Goal: Information Seeking & Learning: Learn about a topic

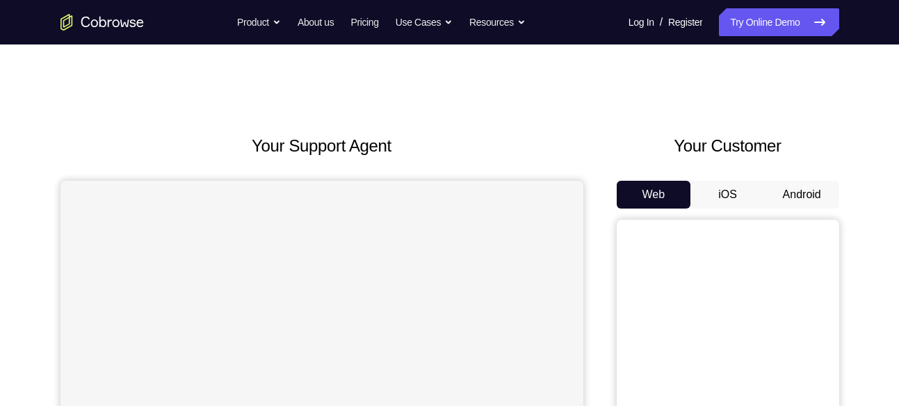
click at [789, 183] on button "Android" at bounding box center [802, 195] width 74 height 28
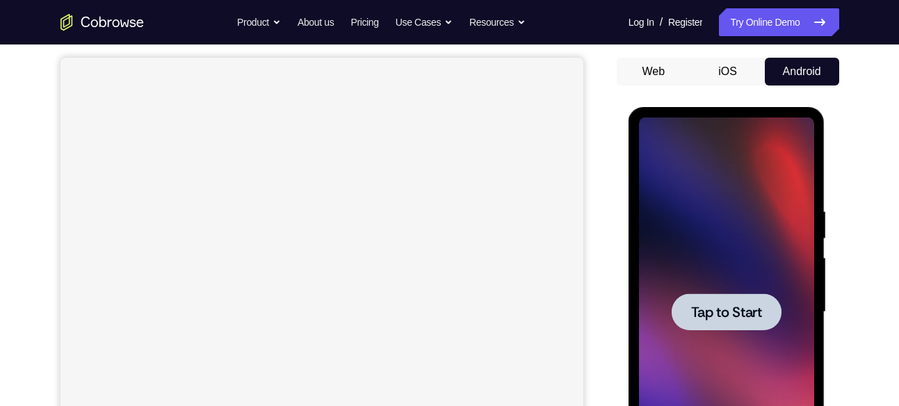
click at [720, 290] on div at bounding box center [726, 312] width 175 height 389
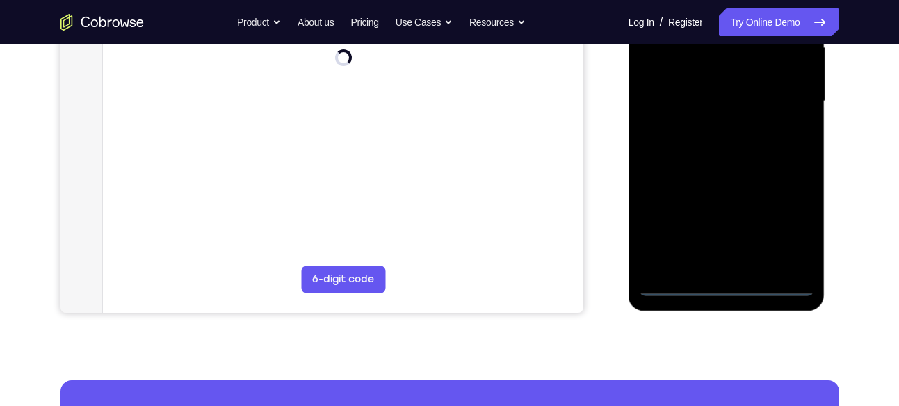
scroll to position [334, 0]
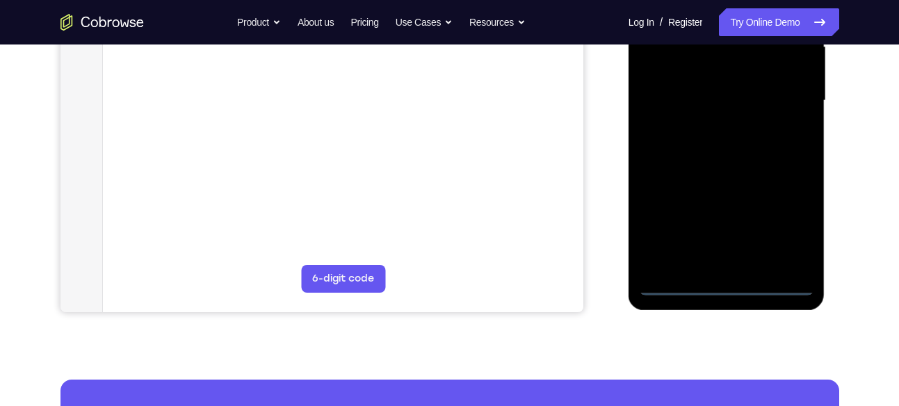
click at [722, 285] on div at bounding box center [726, 100] width 175 height 389
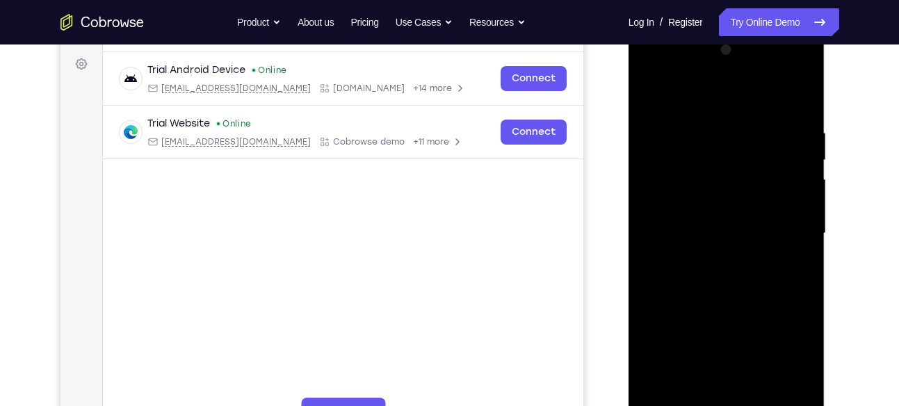
scroll to position [201, 0]
click at [783, 354] on div at bounding box center [726, 234] width 175 height 389
click at [654, 70] on div at bounding box center [726, 234] width 175 height 389
click at [663, 190] on div at bounding box center [726, 234] width 175 height 389
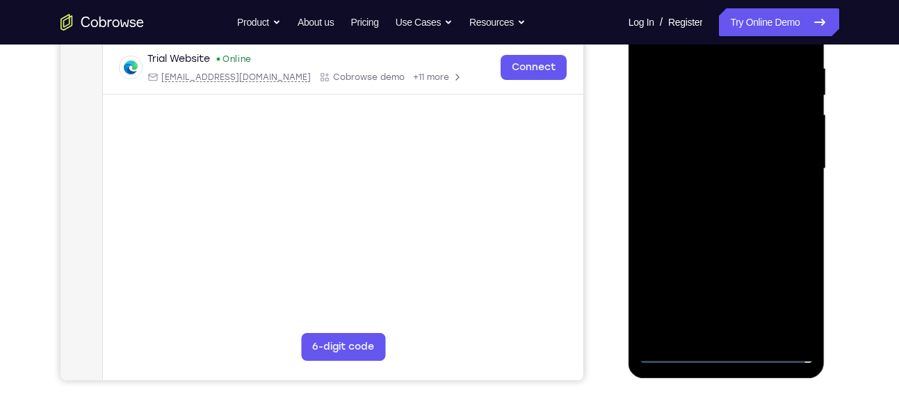
scroll to position [268, 0]
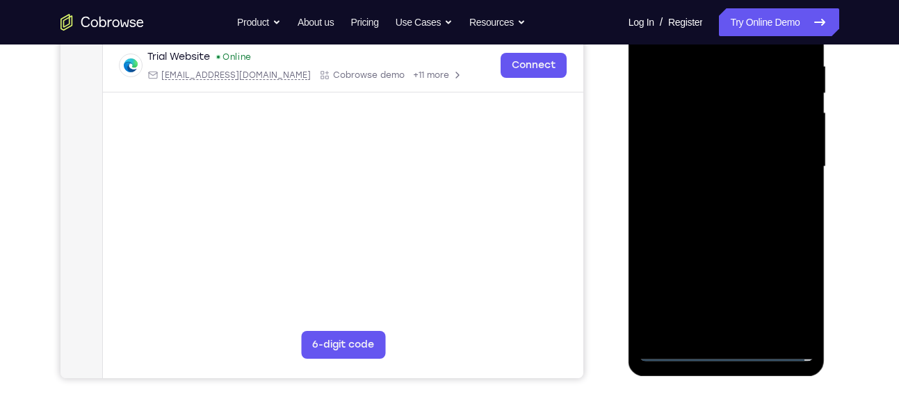
drag, startPoint x: 713, startPoint y: 265, endPoint x: 723, endPoint y: 153, distance: 112.4
click at [723, 153] on div at bounding box center [726, 166] width 175 height 389
click at [700, 307] on div at bounding box center [726, 166] width 175 height 389
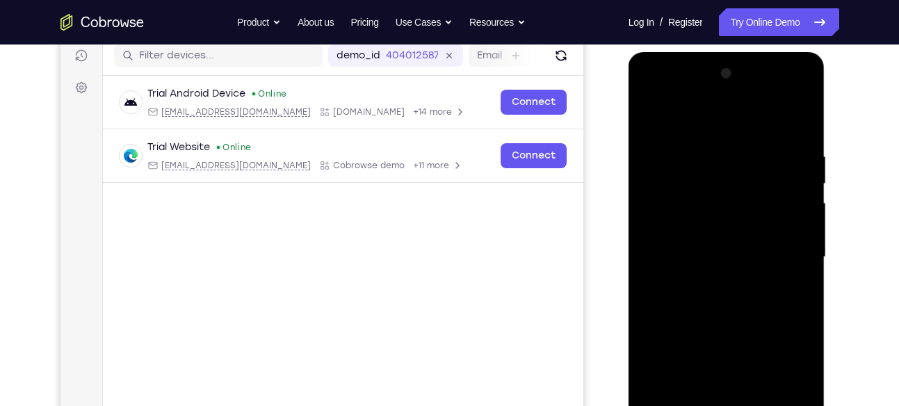
click at [688, 223] on div at bounding box center [726, 257] width 175 height 389
click at [700, 183] on div at bounding box center [726, 257] width 175 height 389
click at [684, 212] on div at bounding box center [726, 257] width 175 height 389
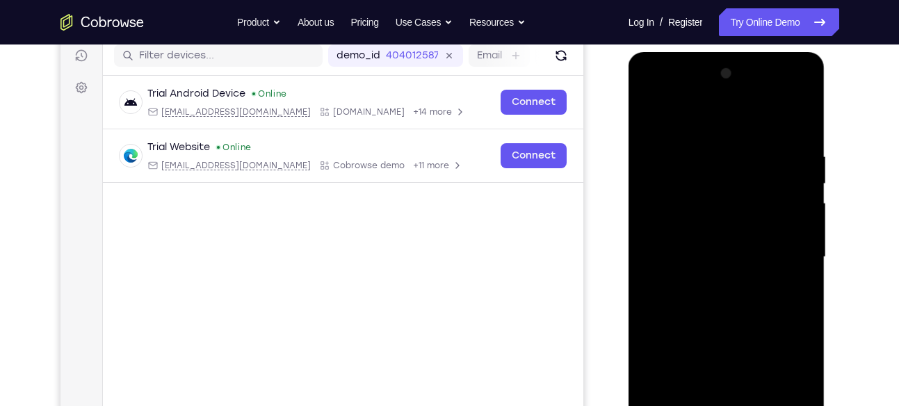
click at [674, 216] on div at bounding box center [726, 257] width 175 height 389
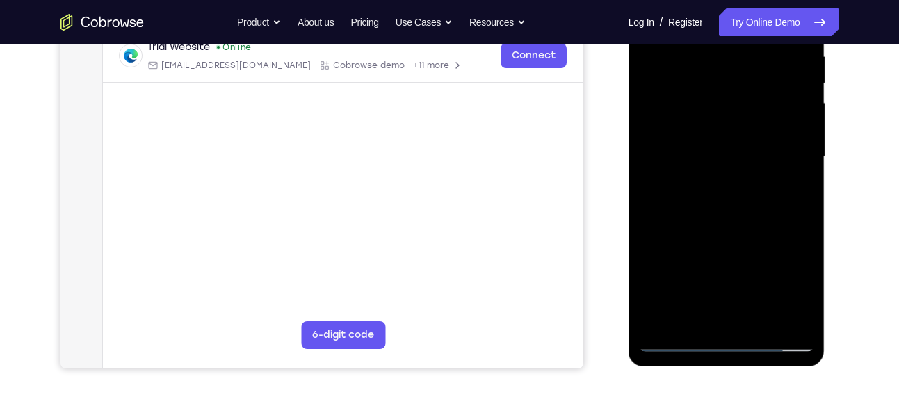
scroll to position [279, 0]
click at [697, 203] on div at bounding box center [726, 156] width 175 height 389
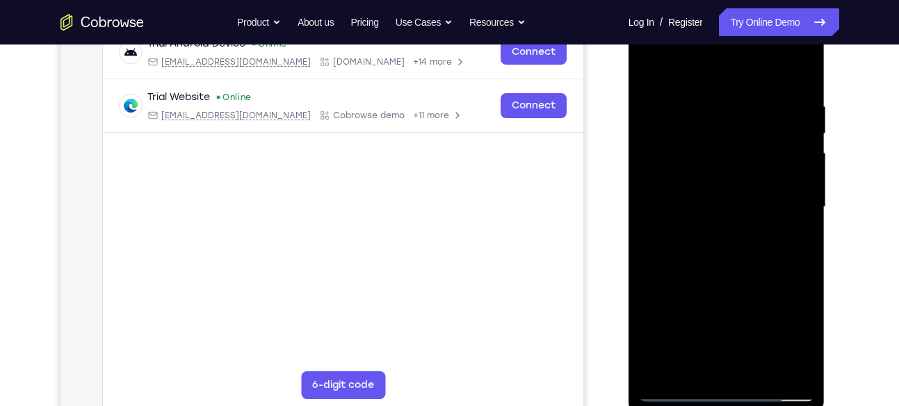
scroll to position [226, 0]
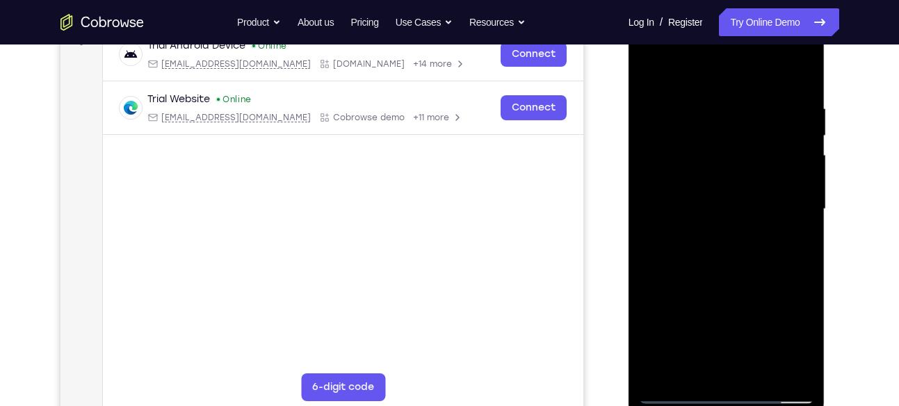
click at [679, 152] on div at bounding box center [726, 209] width 175 height 389
click at [697, 365] on div at bounding box center [726, 209] width 175 height 389
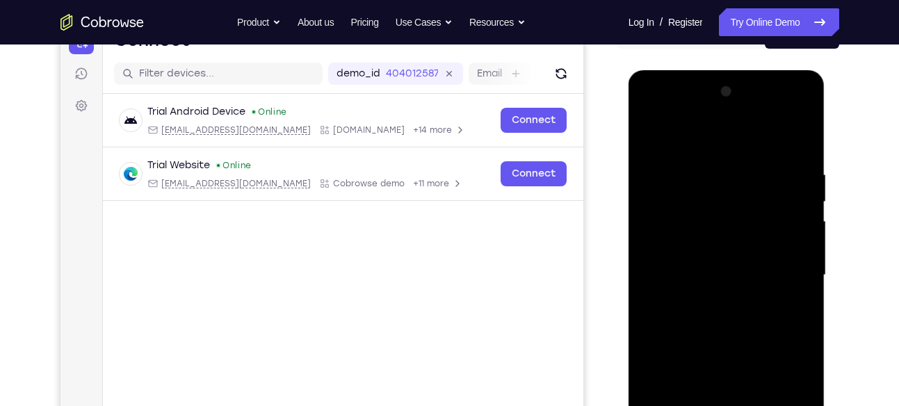
scroll to position [156, 0]
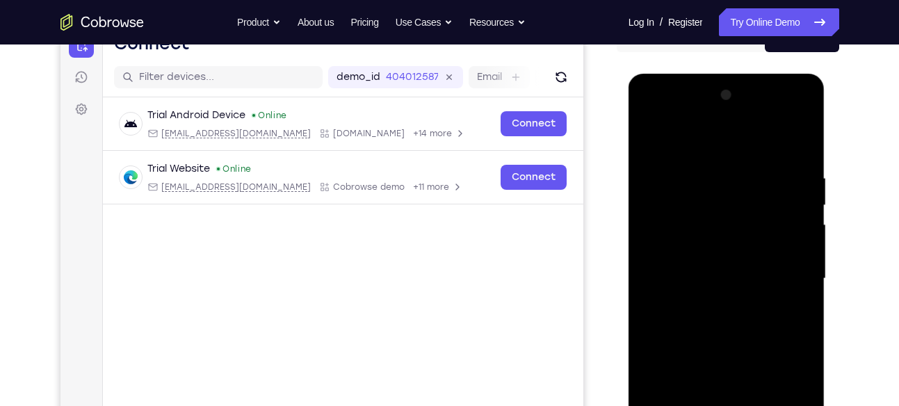
click at [661, 261] on div at bounding box center [726, 278] width 175 height 389
click at [727, 309] on div at bounding box center [726, 278] width 175 height 389
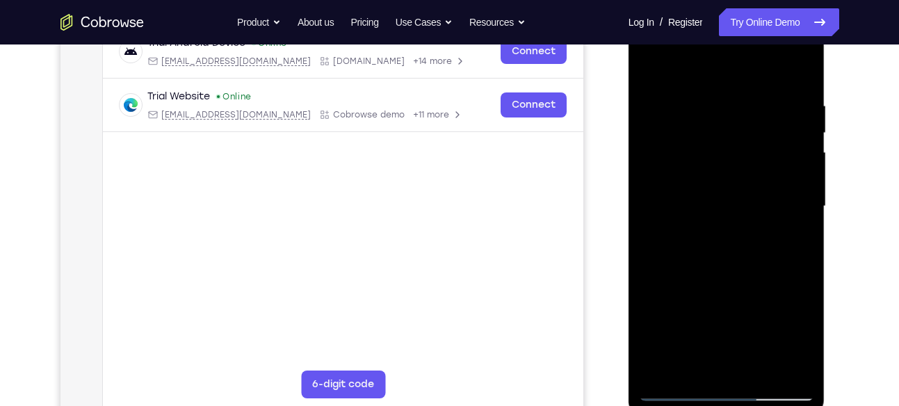
scroll to position [232, 0]
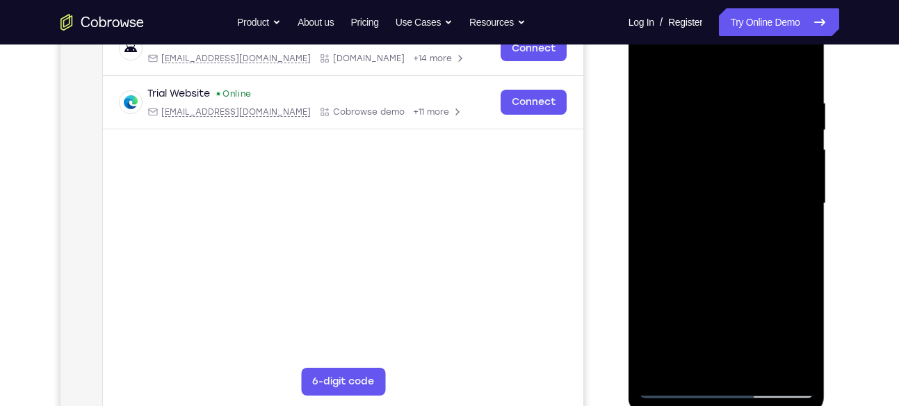
click at [722, 181] on div at bounding box center [726, 203] width 175 height 389
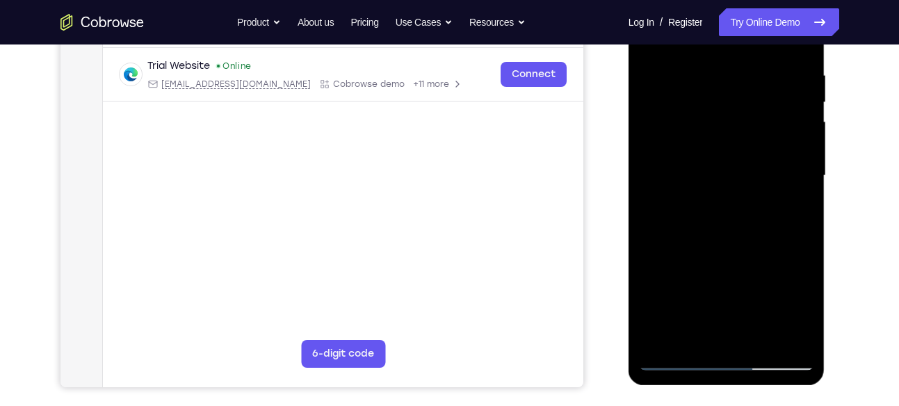
scroll to position [260, 0]
click at [770, 330] on div at bounding box center [726, 175] width 175 height 389
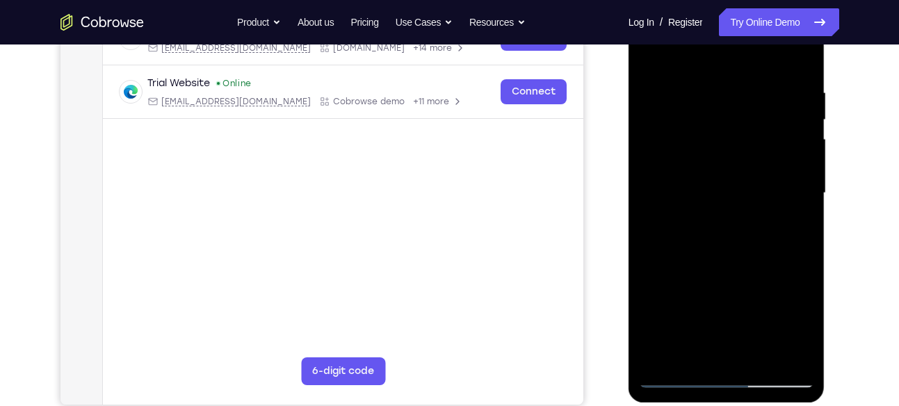
scroll to position [248, 0]
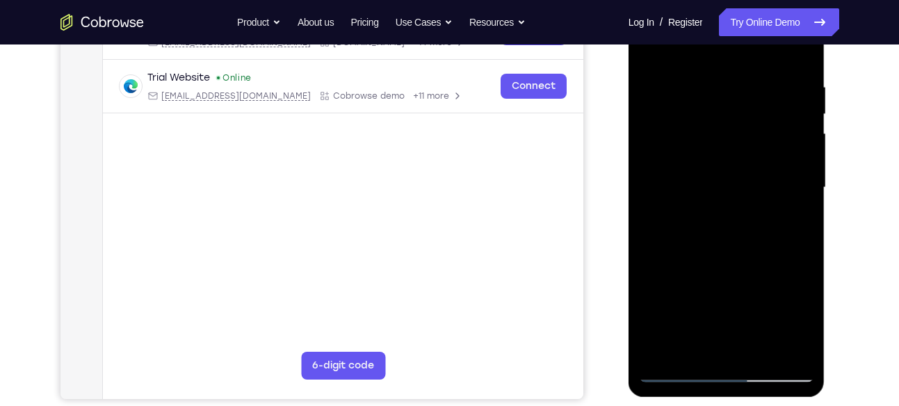
click at [768, 339] on div at bounding box center [726, 187] width 175 height 389
click at [642, 202] on div at bounding box center [726, 187] width 175 height 389
click at [773, 346] on div at bounding box center [726, 187] width 175 height 389
click at [797, 196] on div at bounding box center [726, 187] width 175 height 389
click at [773, 349] on div at bounding box center [726, 187] width 175 height 389
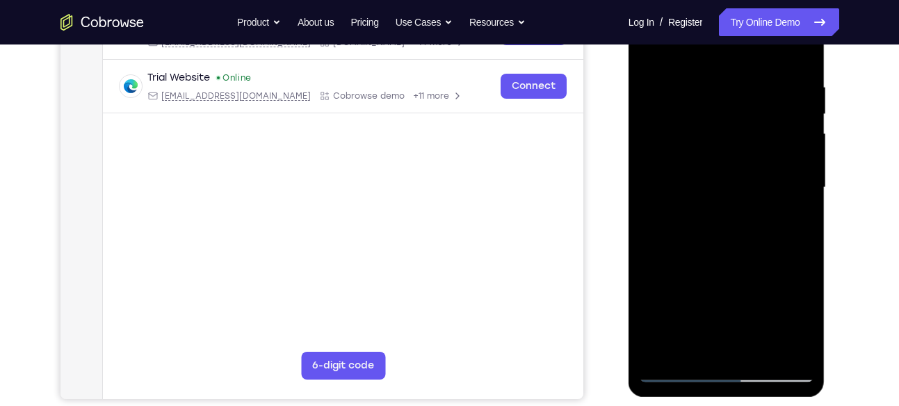
click at [800, 195] on div at bounding box center [726, 187] width 175 height 389
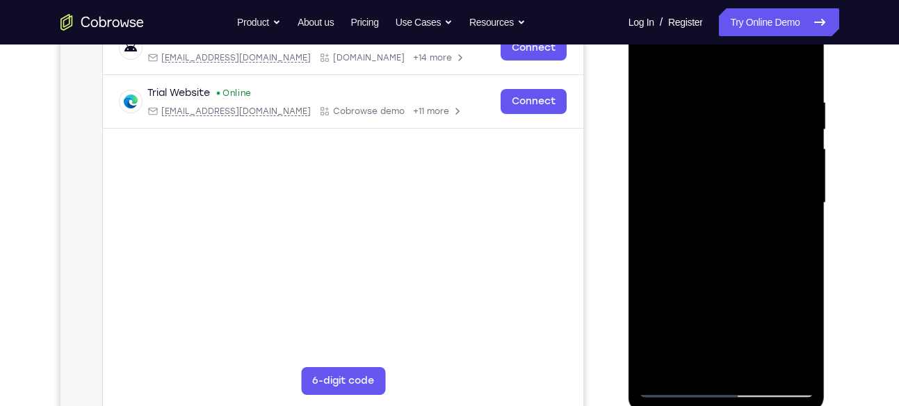
scroll to position [276, 0]
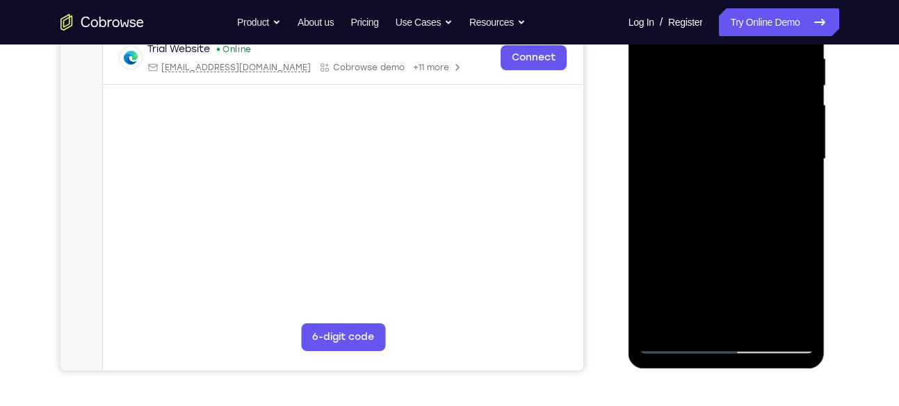
click at [777, 317] on div at bounding box center [726, 159] width 175 height 389
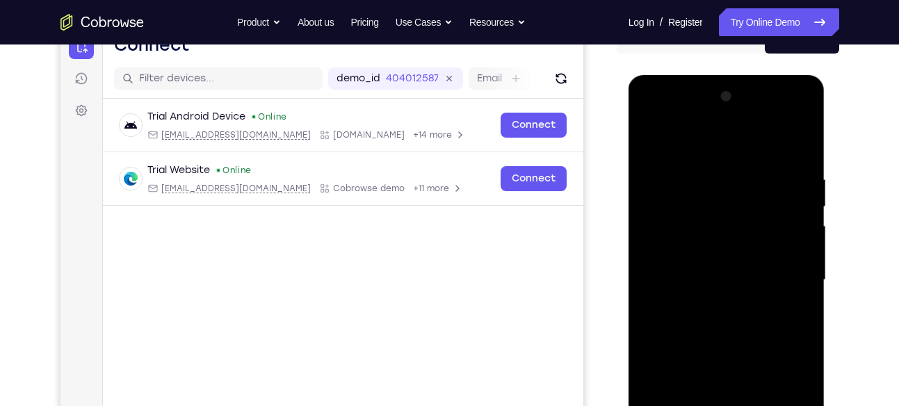
scroll to position [154, 0]
click at [801, 146] on div at bounding box center [726, 280] width 175 height 389
click at [726, 248] on div at bounding box center [726, 280] width 175 height 389
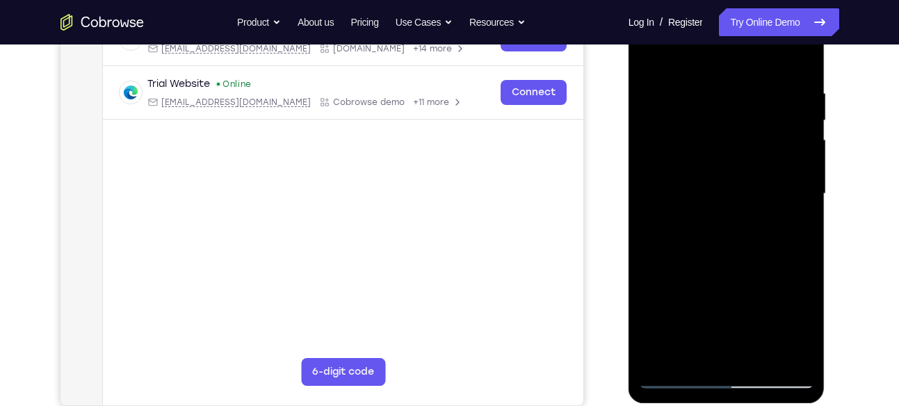
scroll to position [293, 0]
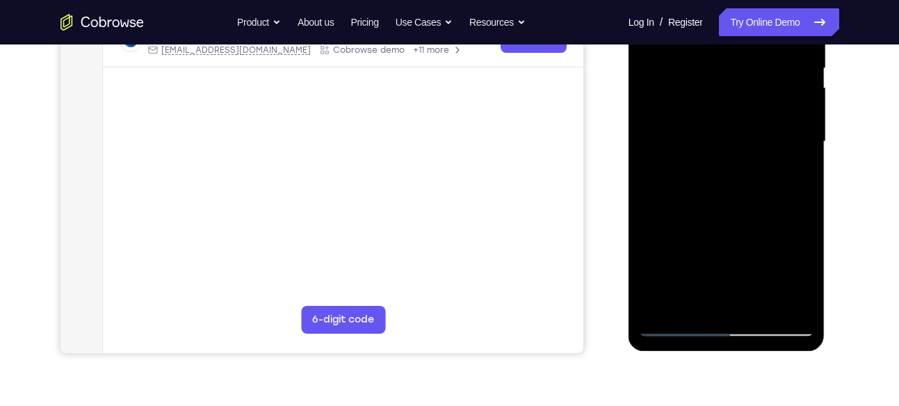
click at [775, 295] on div at bounding box center [726, 141] width 175 height 389
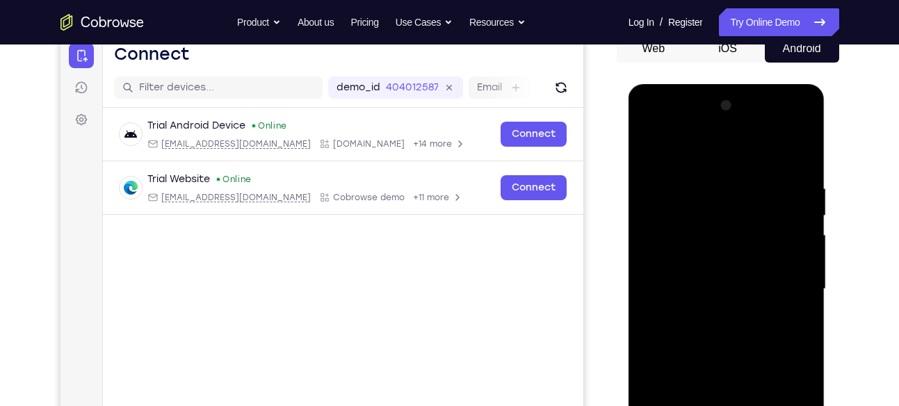
scroll to position [145, 0]
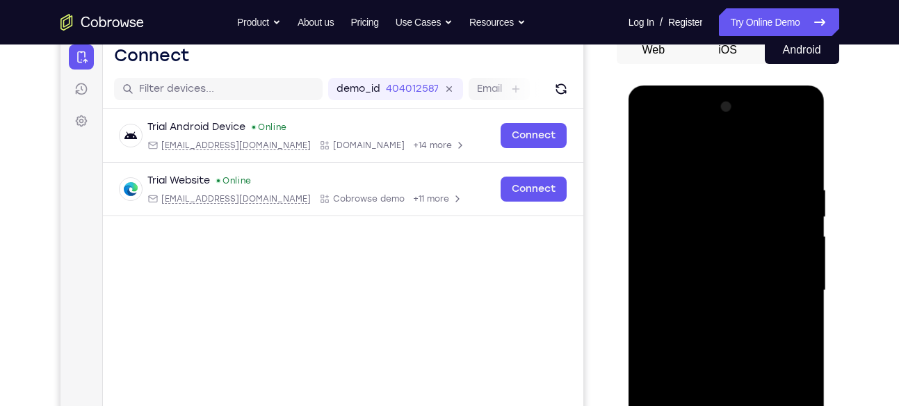
click at [800, 159] on div at bounding box center [726, 290] width 175 height 389
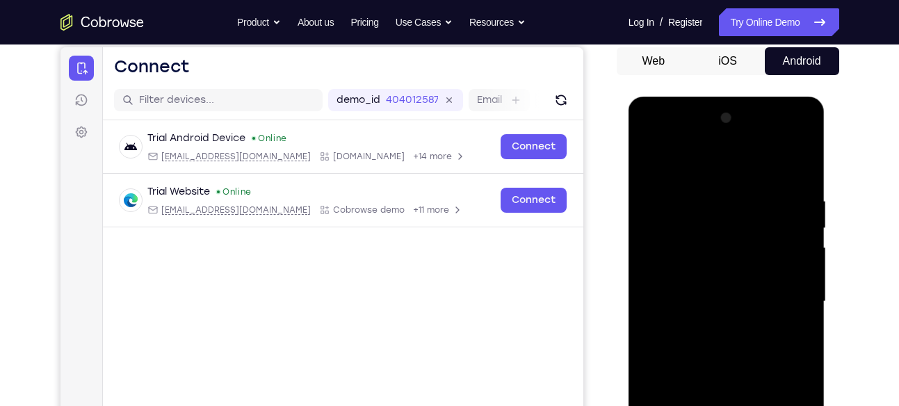
scroll to position [126, 0]
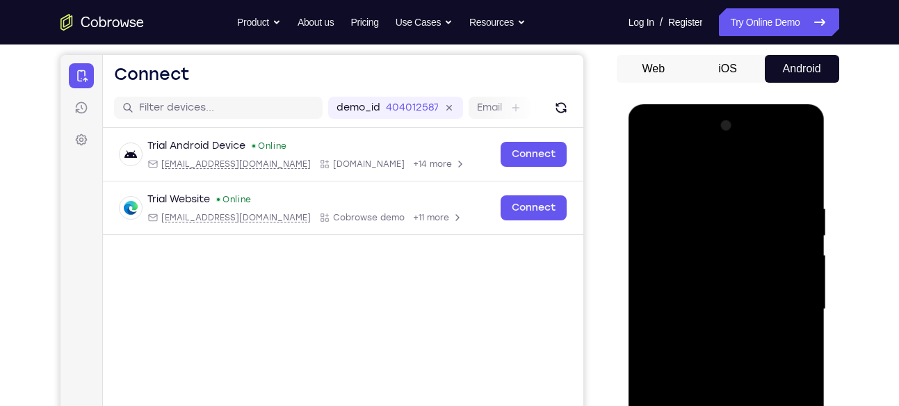
click at [771, 188] on div at bounding box center [726, 309] width 175 height 389
drag, startPoint x: 708, startPoint y: 316, endPoint x: 718, endPoint y: 250, distance: 66.8
click at [718, 250] on div at bounding box center [726, 309] width 175 height 389
drag, startPoint x: 718, startPoint y: 294, endPoint x: 720, endPoint y: 236, distance: 58.4
click at [720, 236] on div at bounding box center [726, 309] width 175 height 389
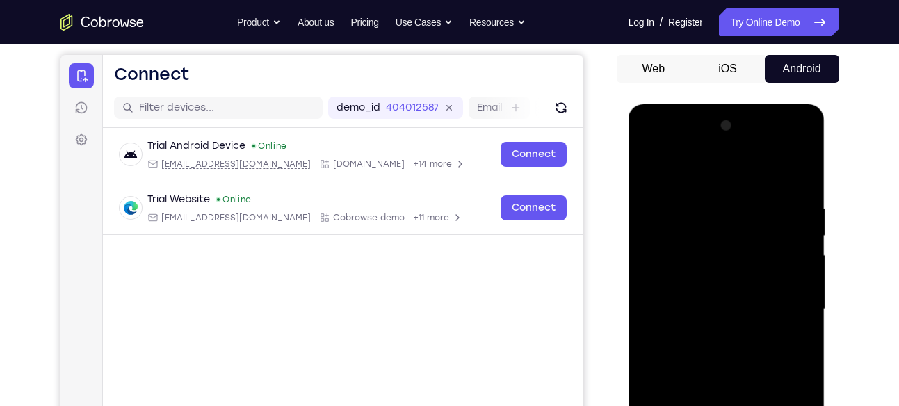
drag, startPoint x: 715, startPoint y: 313, endPoint x: 726, endPoint y: 236, distance: 78.0
click at [726, 236] on div at bounding box center [726, 309] width 175 height 389
drag, startPoint x: 709, startPoint y: 282, endPoint x: 721, endPoint y: 207, distance: 76.0
click at [721, 207] on div at bounding box center [726, 309] width 175 height 389
drag, startPoint x: 723, startPoint y: 303, endPoint x: 724, endPoint y: 259, distance: 43.8
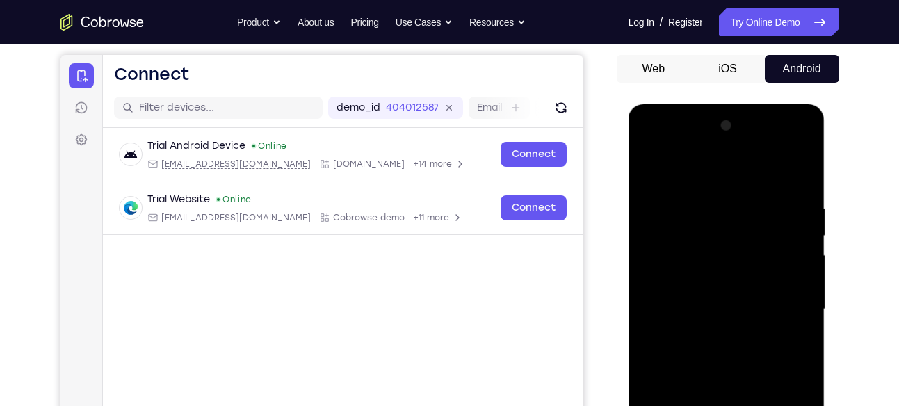
click at [724, 259] on div at bounding box center [726, 309] width 175 height 389
click at [670, 199] on div at bounding box center [726, 309] width 175 height 389
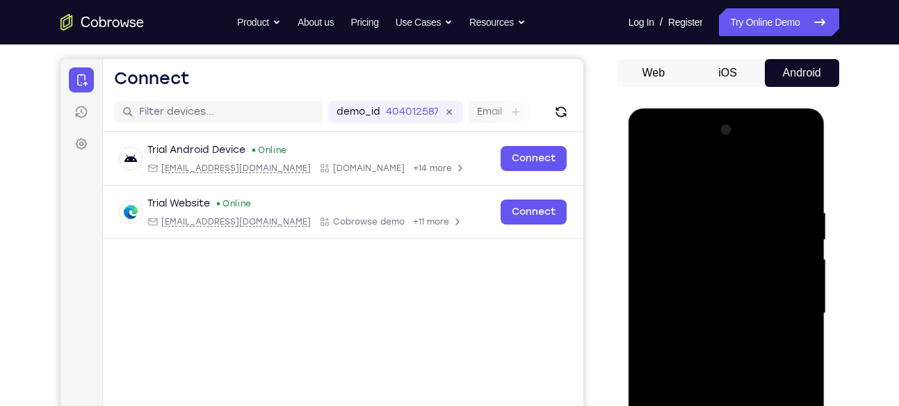
scroll to position [121, 0]
click at [645, 170] on div at bounding box center [726, 314] width 175 height 389
drag, startPoint x: 675, startPoint y: 248, endPoint x: 680, endPoint y: 168, distance: 80.1
click at [680, 168] on div at bounding box center [726, 314] width 175 height 389
drag, startPoint x: 706, startPoint y: 295, endPoint x: 716, endPoint y: 209, distance: 86.9
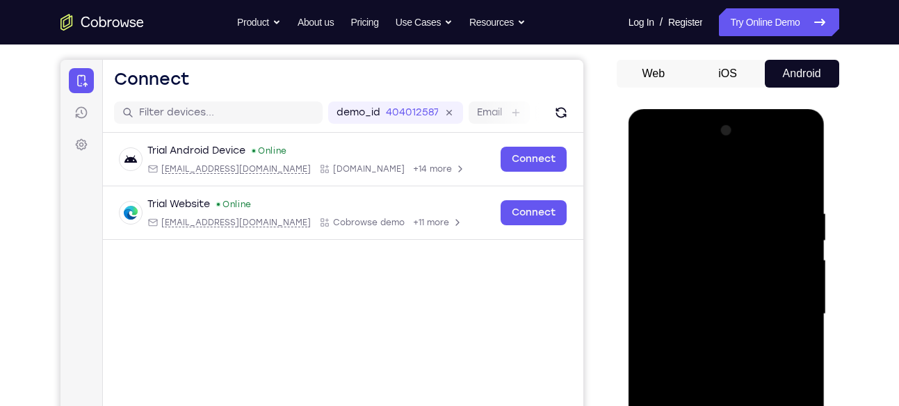
click at [716, 209] on div at bounding box center [726, 314] width 175 height 389
drag, startPoint x: 711, startPoint y: 296, endPoint x: 717, endPoint y: 223, distance: 73.3
click at [717, 223] on div at bounding box center [726, 314] width 175 height 389
drag, startPoint x: 689, startPoint y: 297, endPoint x: 707, endPoint y: 220, distance: 79.3
click at [707, 220] on div at bounding box center [726, 314] width 175 height 389
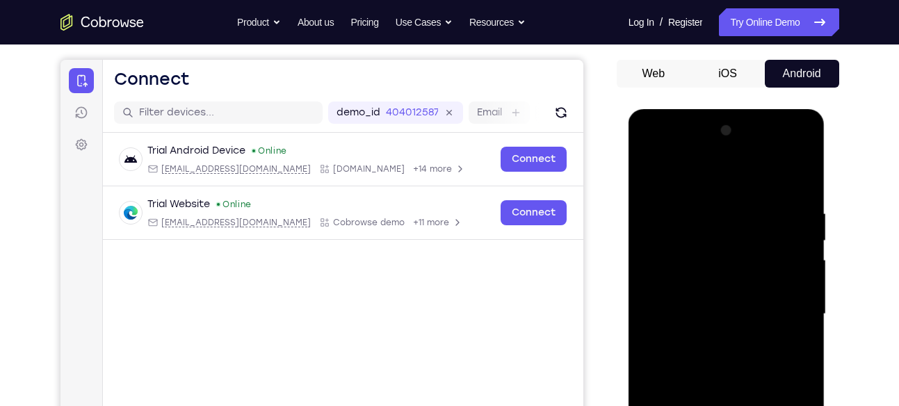
scroll to position [118, 0]
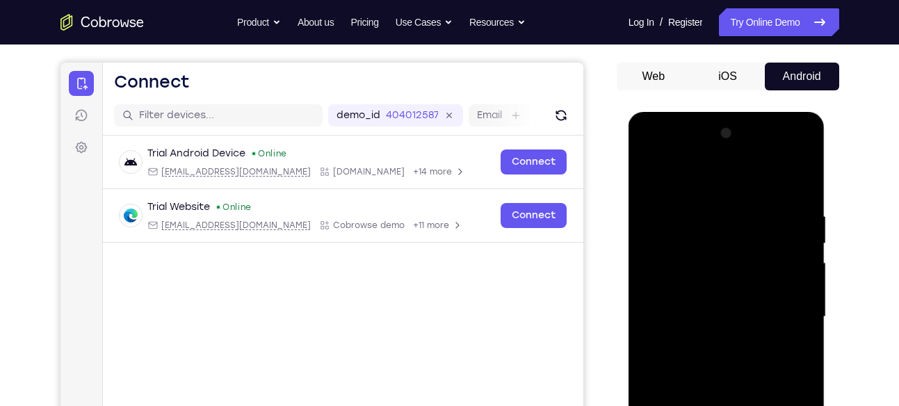
drag, startPoint x: 700, startPoint y: 298, endPoint x: 711, endPoint y: 185, distance: 113.1
click at [711, 185] on div at bounding box center [726, 316] width 175 height 389
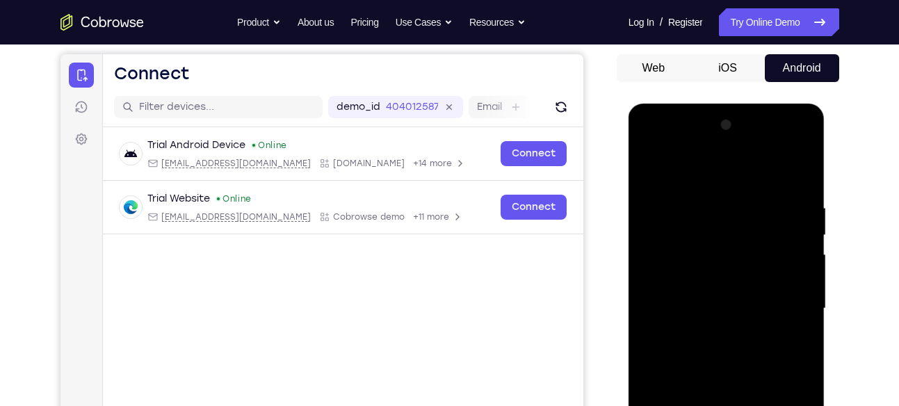
scroll to position [126, 0]
drag, startPoint x: 660, startPoint y: 193, endPoint x: 643, endPoint y: 321, distance: 129.0
click at [643, 304] on div at bounding box center [726, 309] width 175 height 389
drag, startPoint x: 709, startPoint y: 230, endPoint x: 679, endPoint y: 347, distance: 120.8
click at [679, 347] on div at bounding box center [726, 309] width 175 height 389
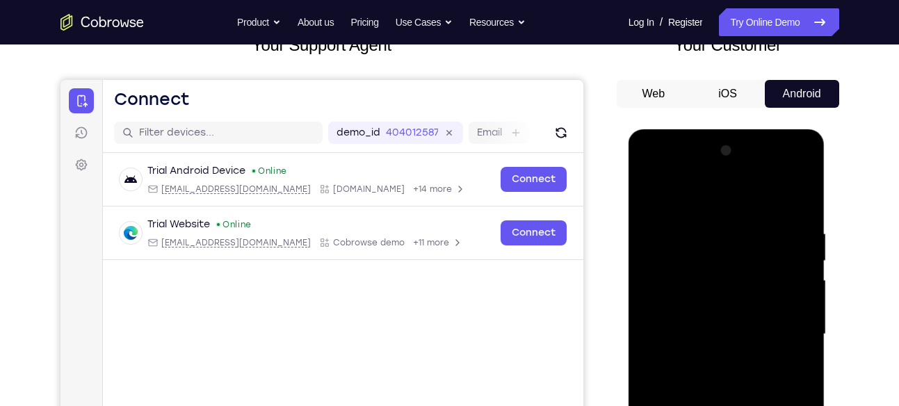
scroll to position [100, 0]
click at [651, 215] on div at bounding box center [726, 334] width 175 height 389
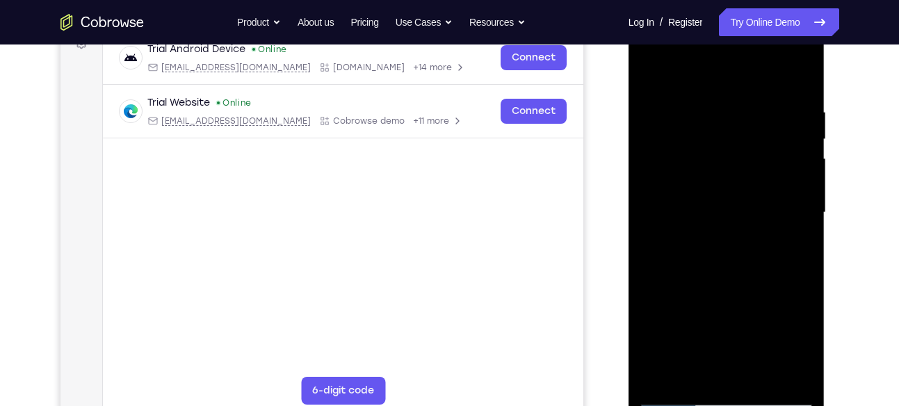
scroll to position [230, 0]
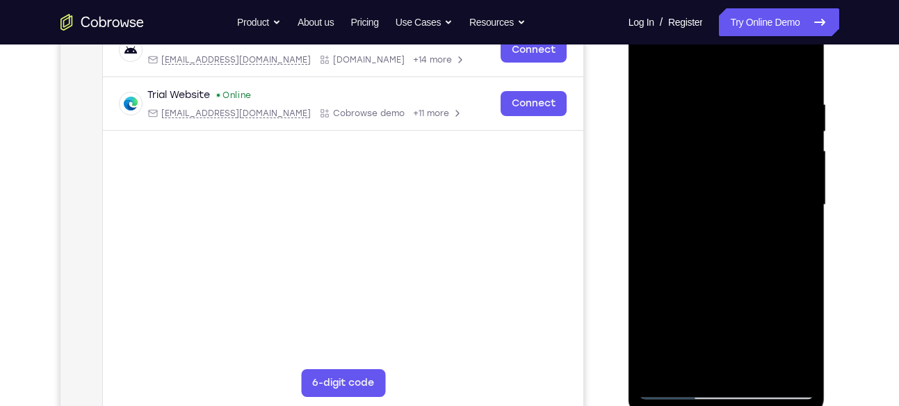
drag, startPoint x: 691, startPoint y: 163, endPoint x: 707, endPoint y: 181, distance: 24.1
click at [707, 181] on div at bounding box center [726, 204] width 175 height 389
drag, startPoint x: 703, startPoint y: 250, endPoint x: 722, endPoint y: 77, distance: 174.2
click at [722, 77] on div at bounding box center [726, 204] width 175 height 389
drag, startPoint x: 718, startPoint y: 240, endPoint x: 713, endPoint y: 128, distance: 112.1
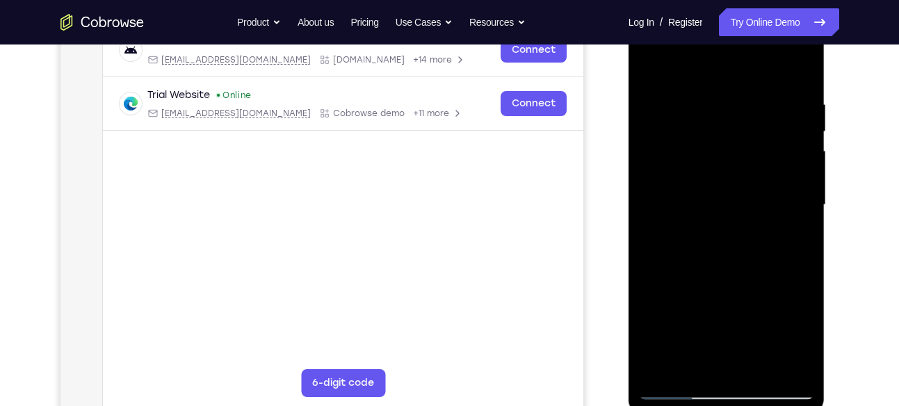
click at [712, 117] on div at bounding box center [726, 204] width 175 height 389
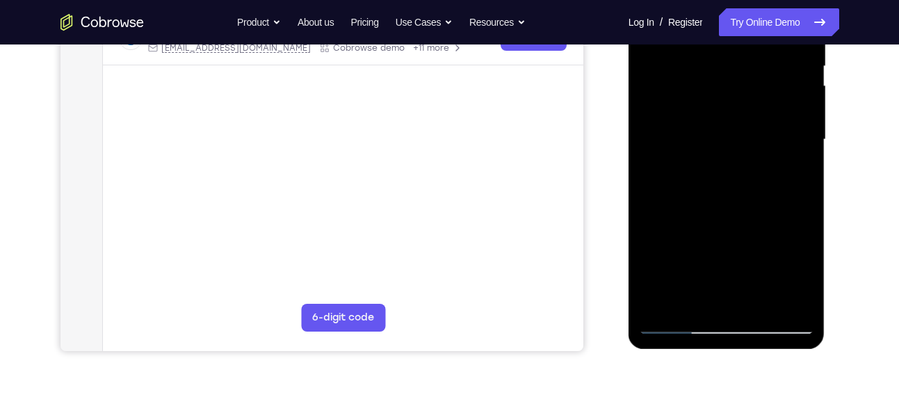
scroll to position [297, 0]
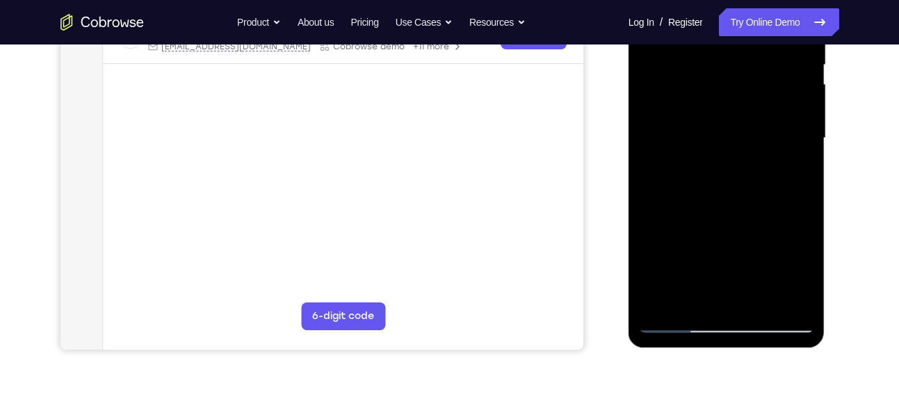
drag, startPoint x: 720, startPoint y: 239, endPoint x: 718, endPoint y: 138, distance: 100.1
click at [718, 138] on div at bounding box center [726, 138] width 175 height 389
drag, startPoint x: 714, startPoint y: 227, endPoint x: 724, endPoint y: 135, distance: 92.3
click at [724, 135] on div at bounding box center [726, 138] width 175 height 389
drag, startPoint x: 729, startPoint y: 230, endPoint x: 732, endPoint y: 142, distance: 88.4
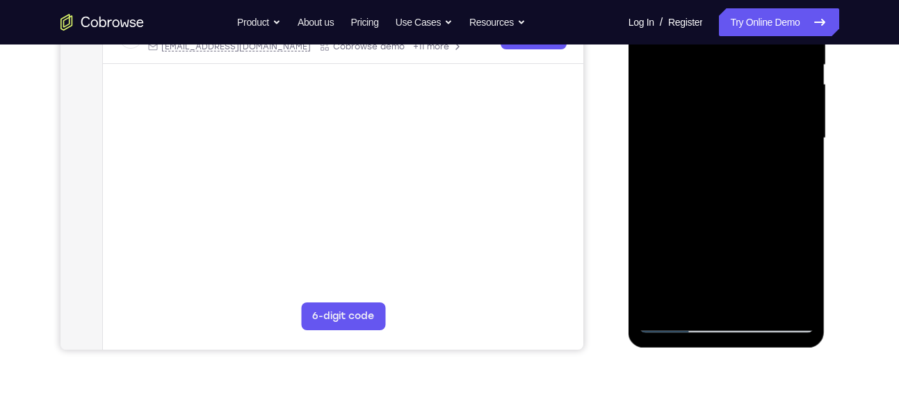
click at [732, 142] on div at bounding box center [726, 138] width 175 height 389
drag, startPoint x: 732, startPoint y: 230, endPoint x: 725, endPoint y: 129, distance: 101.1
click at [725, 129] on div at bounding box center [726, 138] width 175 height 389
drag, startPoint x: 723, startPoint y: 183, endPoint x: 721, endPoint y: 134, distance: 49.4
click at [721, 134] on div at bounding box center [726, 138] width 175 height 389
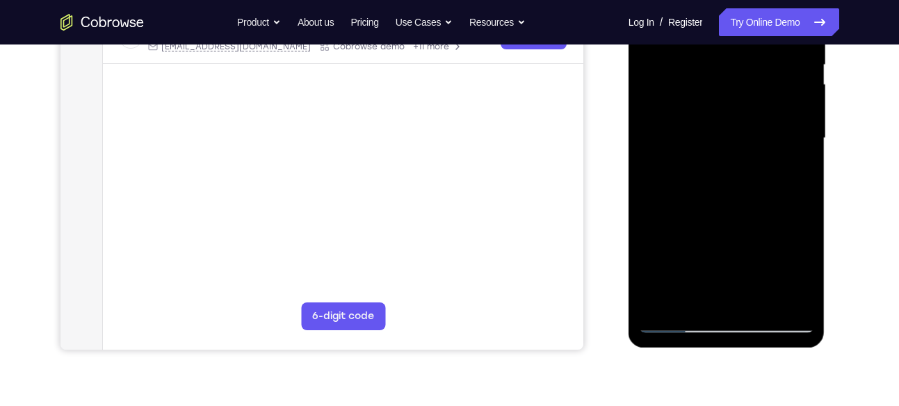
click at [665, 239] on div at bounding box center [726, 138] width 175 height 389
click at [725, 170] on div at bounding box center [726, 138] width 175 height 389
drag, startPoint x: 685, startPoint y: 214, endPoint x: 683, endPoint y: 127, distance: 87.6
click at [683, 127] on div at bounding box center [726, 138] width 175 height 389
drag, startPoint x: 721, startPoint y: 234, endPoint x: 703, endPoint y: 121, distance: 114.8
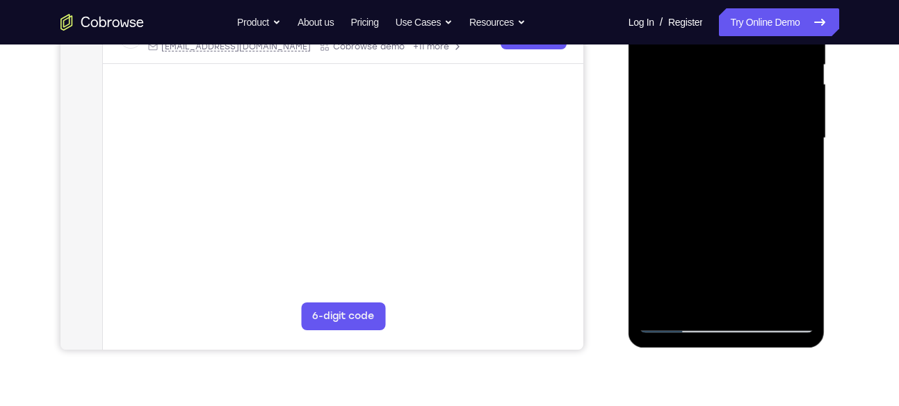
click at [703, 121] on div at bounding box center [726, 138] width 175 height 389
drag, startPoint x: 747, startPoint y: 192, endPoint x: 734, endPoint y: 110, distance: 83.1
click at [734, 110] on div at bounding box center [726, 138] width 175 height 389
drag, startPoint x: 729, startPoint y: 231, endPoint x: 736, endPoint y: 65, distance: 166.4
click at [736, 65] on div at bounding box center [726, 138] width 175 height 389
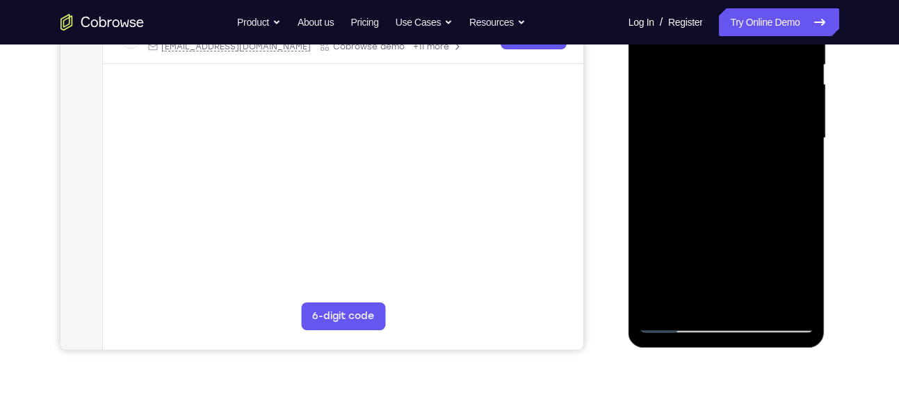
drag, startPoint x: 729, startPoint y: 202, endPoint x: 741, endPoint y: 78, distance: 124.3
click at [741, 78] on div at bounding box center [726, 138] width 175 height 389
drag, startPoint x: 739, startPoint y: 197, endPoint x: 755, endPoint y: 89, distance: 109.6
click at [755, 89] on div at bounding box center [726, 138] width 175 height 389
drag, startPoint x: 720, startPoint y: 251, endPoint x: 736, endPoint y: 96, distance: 156.0
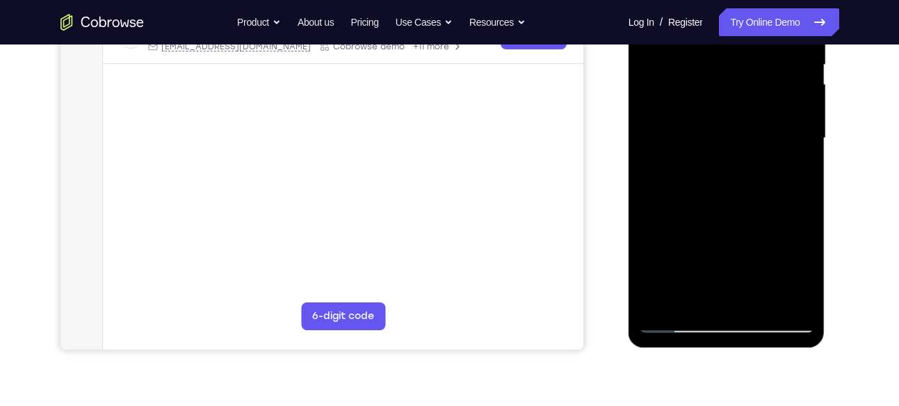
click at [736, 96] on div at bounding box center [726, 138] width 175 height 389
drag, startPoint x: 714, startPoint y: 242, endPoint x: 731, endPoint y: 136, distance: 107.8
click at [731, 136] on div at bounding box center [726, 138] width 175 height 389
drag, startPoint x: 715, startPoint y: 252, endPoint x: 723, endPoint y: 124, distance: 128.9
click at [723, 124] on div at bounding box center [726, 138] width 175 height 389
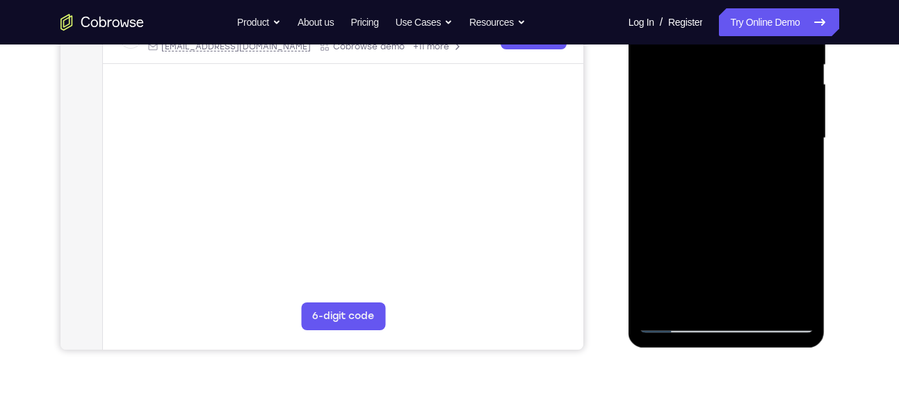
click at [751, 207] on div at bounding box center [726, 138] width 175 height 389
drag, startPoint x: 696, startPoint y: 225, endPoint x: 706, endPoint y: 139, distance: 86.8
click at [706, 139] on div at bounding box center [726, 138] width 175 height 389
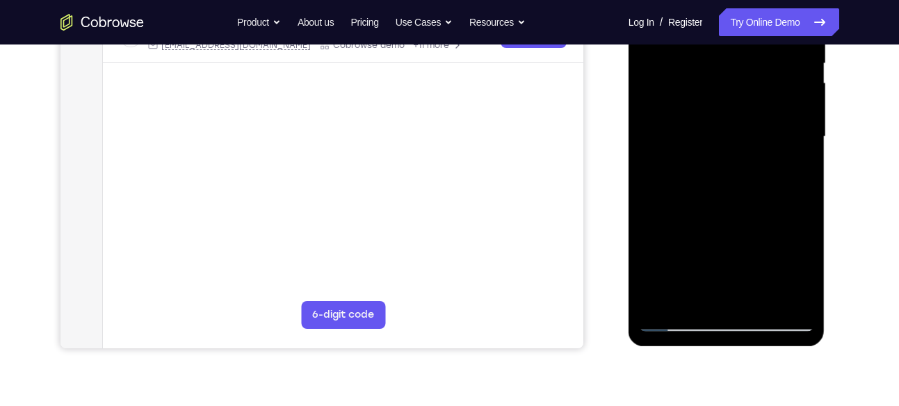
drag, startPoint x: 705, startPoint y: 222, endPoint x: 713, endPoint y: 122, distance: 99.7
click at [713, 122] on div at bounding box center [726, 136] width 175 height 389
drag, startPoint x: 718, startPoint y: 223, endPoint x: 724, endPoint y: 117, distance: 105.9
click at [724, 117] on div at bounding box center [726, 136] width 175 height 389
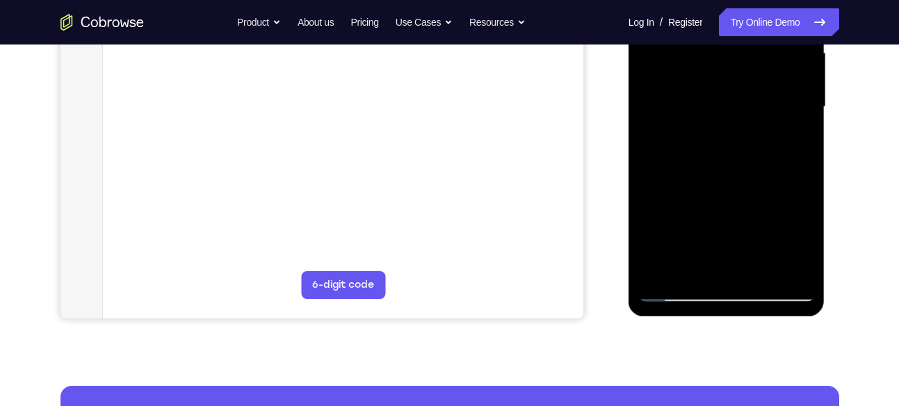
drag, startPoint x: 739, startPoint y: 141, endPoint x: 695, endPoint y: 277, distance: 142.7
click at [695, 277] on div at bounding box center [726, 106] width 175 height 389
drag, startPoint x: 729, startPoint y: 162, endPoint x: 704, endPoint y: 250, distance: 92.0
click at [704, 250] on div at bounding box center [726, 106] width 175 height 389
drag, startPoint x: 740, startPoint y: 169, endPoint x: 743, endPoint y: 80, distance: 89.0
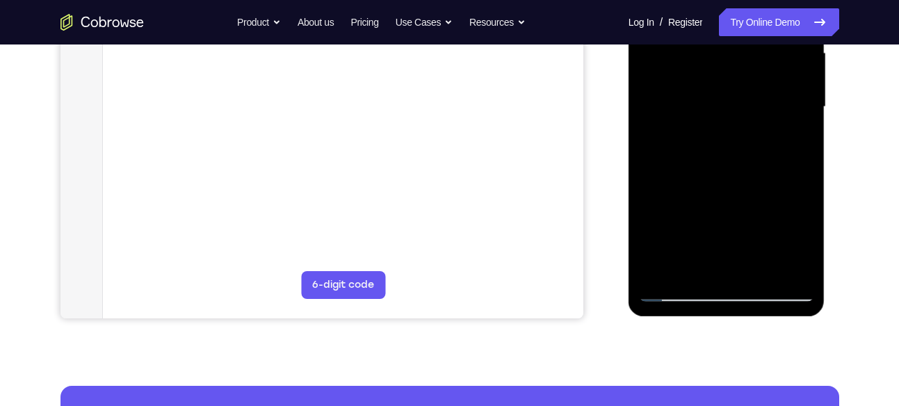
click at [743, 80] on div at bounding box center [726, 106] width 175 height 389
drag, startPoint x: 727, startPoint y: 211, endPoint x: 731, endPoint y: 108, distance: 102.3
click at [731, 108] on div at bounding box center [726, 106] width 175 height 389
click at [674, 202] on div at bounding box center [726, 106] width 175 height 389
click at [679, 175] on div at bounding box center [726, 106] width 175 height 389
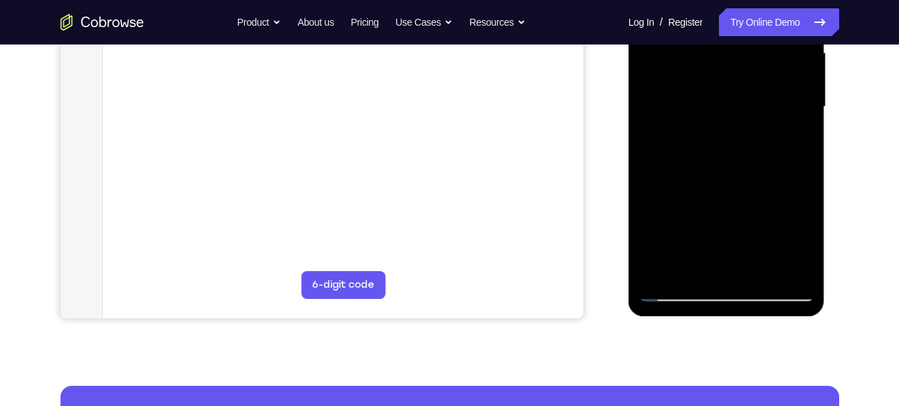
drag, startPoint x: 705, startPoint y: 161, endPoint x: 659, endPoint y: 284, distance: 131.4
click at [659, 284] on div at bounding box center [726, 106] width 175 height 389
drag, startPoint x: 702, startPoint y: 197, endPoint x: 698, endPoint y: 112, distance: 85.6
click at [698, 112] on div at bounding box center [726, 106] width 175 height 389
drag, startPoint x: 703, startPoint y: 205, endPoint x: 707, endPoint y: 90, distance: 115.5
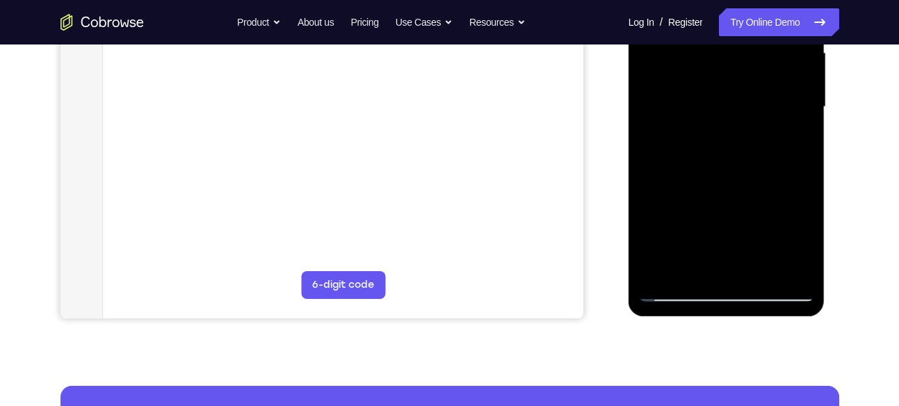
click at [707, 90] on div at bounding box center [726, 106] width 175 height 389
drag, startPoint x: 717, startPoint y: 190, endPoint x: 720, endPoint y: 116, distance: 73.8
click at [720, 116] on div at bounding box center [726, 106] width 175 height 389
click at [667, 194] on div at bounding box center [726, 106] width 175 height 389
click at [677, 167] on div at bounding box center [726, 106] width 175 height 389
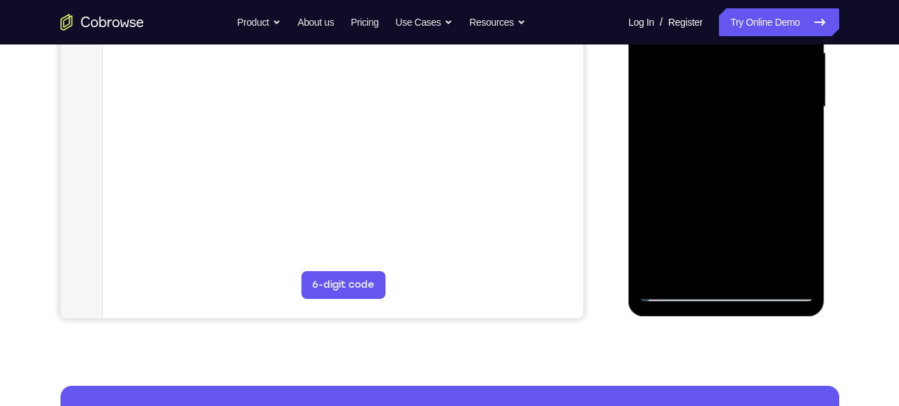
drag, startPoint x: 728, startPoint y: 234, endPoint x: 722, endPoint y: 139, distance: 94.8
click at [722, 139] on div at bounding box center [726, 106] width 175 height 389
drag, startPoint x: 723, startPoint y: 199, endPoint x: 721, endPoint y: 62, distance: 137.0
click at [721, 62] on div at bounding box center [726, 106] width 175 height 389
drag, startPoint x: 717, startPoint y: 197, endPoint x: 711, endPoint y: 85, distance: 112.8
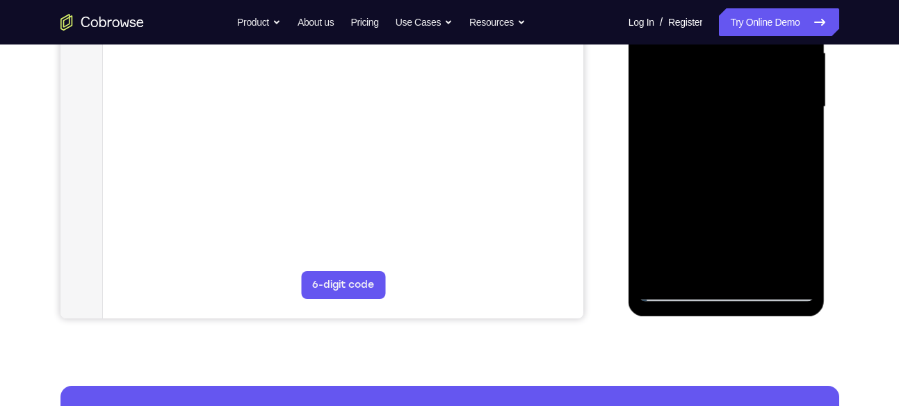
click at [711, 85] on div at bounding box center [726, 106] width 175 height 389
drag, startPoint x: 733, startPoint y: 196, endPoint x: 719, endPoint y: 108, distance: 88.7
click at [719, 108] on div at bounding box center [726, 106] width 175 height 389
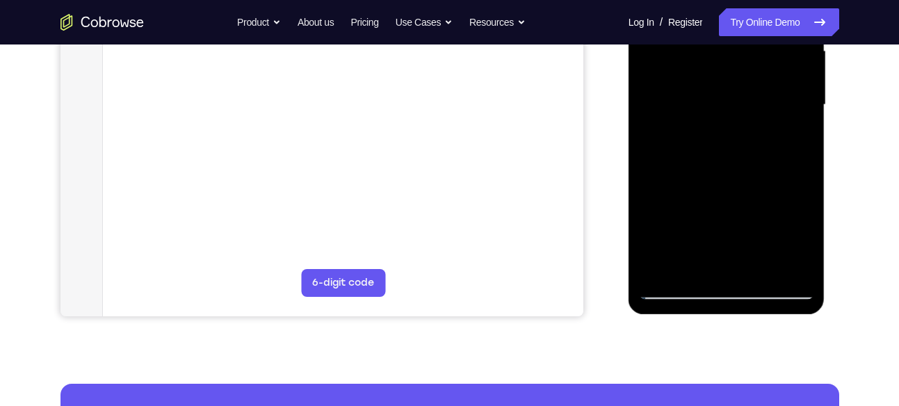
drag, startPoint x: 727, startPoint y: 203, endPoint x: 726, endPoint y: 84, distance: 118.9
click at [726, 84] on div at bounding box center [726, 104] width 175 height 389
drag, startPoint x: 729, startPoint y: 165, endPoint x: 732, endPoint y: 66, distance: 98.8
click at [732, 66] on div at bounding box center [726, 104] width 175 height 389
drag, startPoint x: 738, startPoint y: 170, endPoint x: 727, endPoint y: 75, distance: 95.3
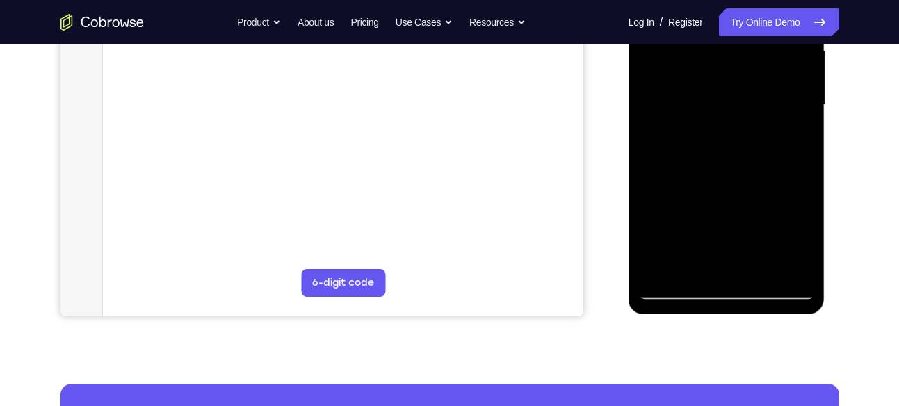
click at [727, 75] on div at bounding box center [726, 104] width 175 height 389
drag, startPoint x: 733, startPoint y: 211, endPoint x: 722, endPoint y: 73, distance: 138.1
click at [722, 73] on div at bounding box center [726, 104] width 175 height 389
drag, startPoint x: 768, startPoint y: 139, endPoint x: 744, endPoint y: 206, distance: 70.8
click at [744, 206] on div at bounding box center [726, 104] width 175 height 389
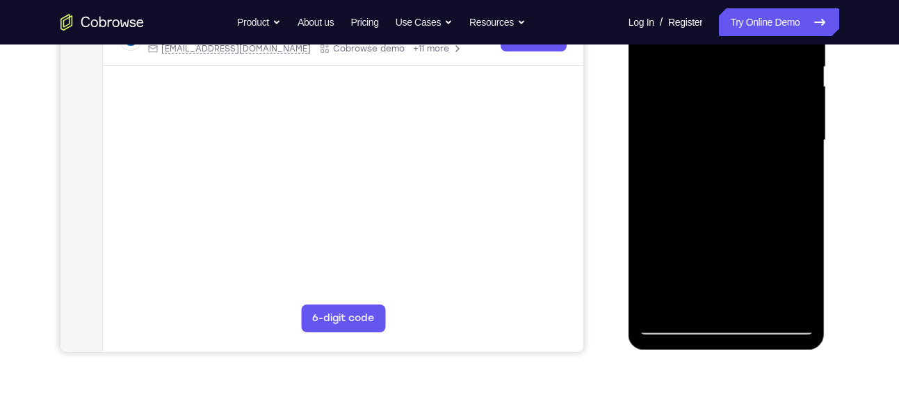
scroll to position [286, 0]
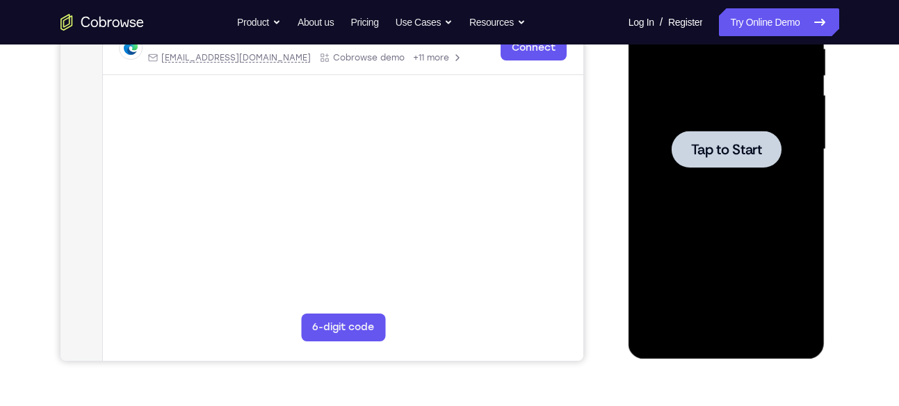
click at [688, 161] on div at bounding box center [727, 149] width 110 height 37
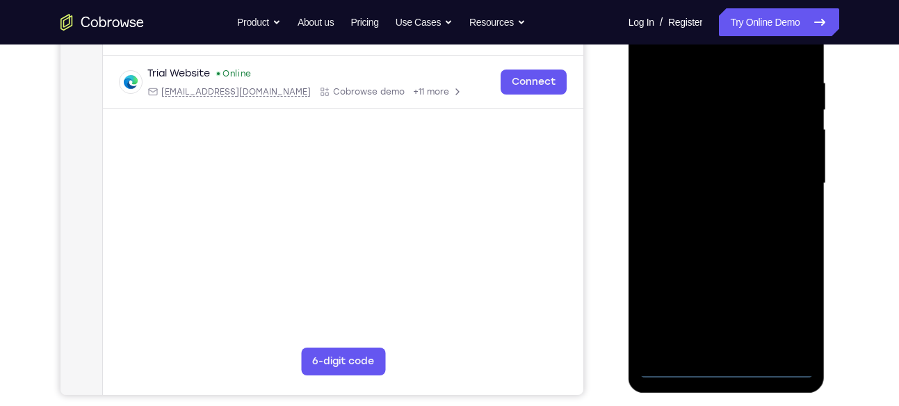
scroll to position [272, 0]
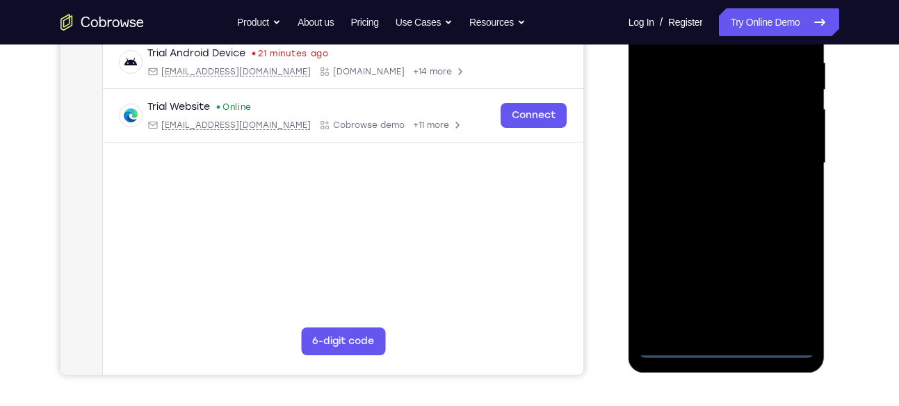
click at [721, 345] on div at bounding box center [726, 163] width 175 height 389
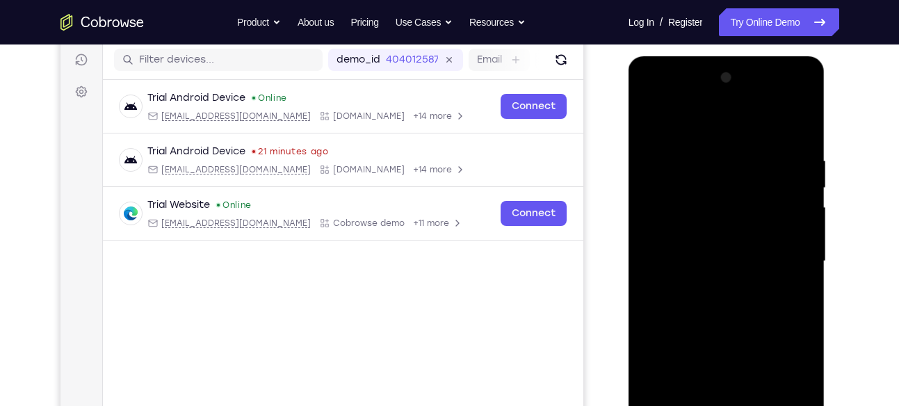
scroll to position [236, 0]
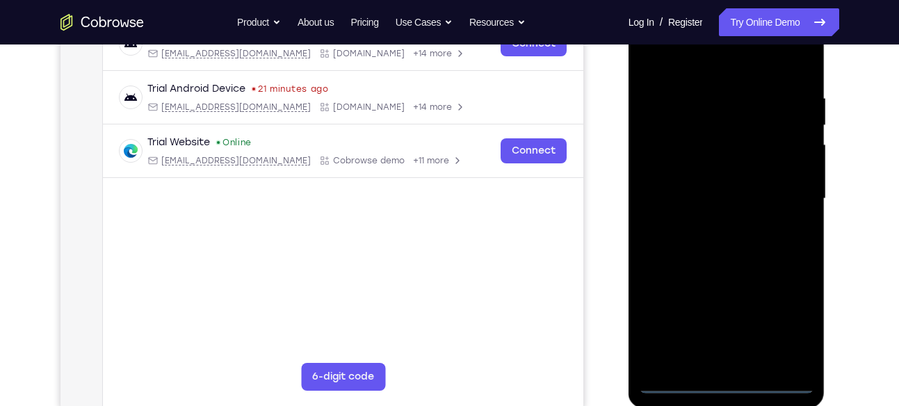
click at [793, 313] on div at bounding box center [726, 198] width 175 height 389
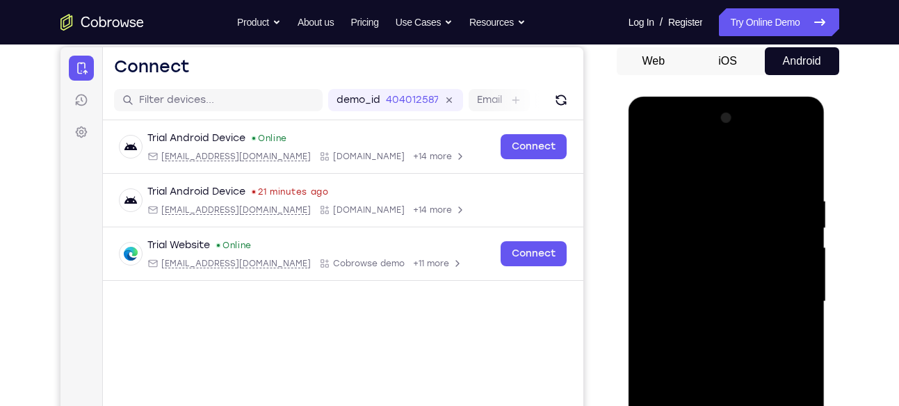
scroll to position [131, 0]
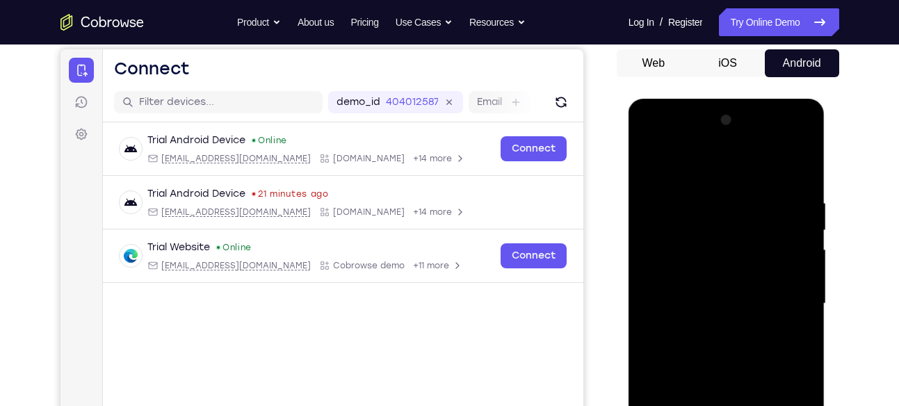
click at [671, 136] on div at bounding box center [726, 303] width 175 height 389
click at [664, 261] on div at bounding box center [726, 303] width 175 height 389
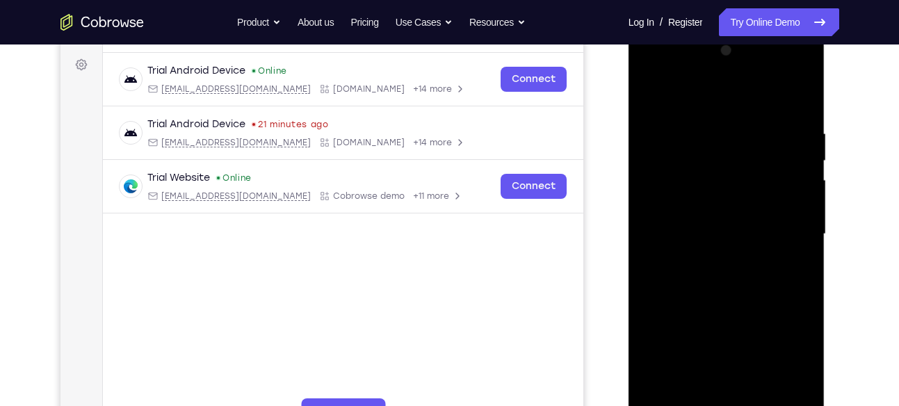
scroll to position [202, 0]
click at [676, 245] on div at bounding box center [726, 233] width 175 height 389
click at [691, 218] on div at bounding box center [726, 233] width 175 height 389
click at [704, 251] on div at bounding box center [726, 233] width 175 height 389
click at [698, 314] on div at bounding box center [726, 233] width 175 height 389
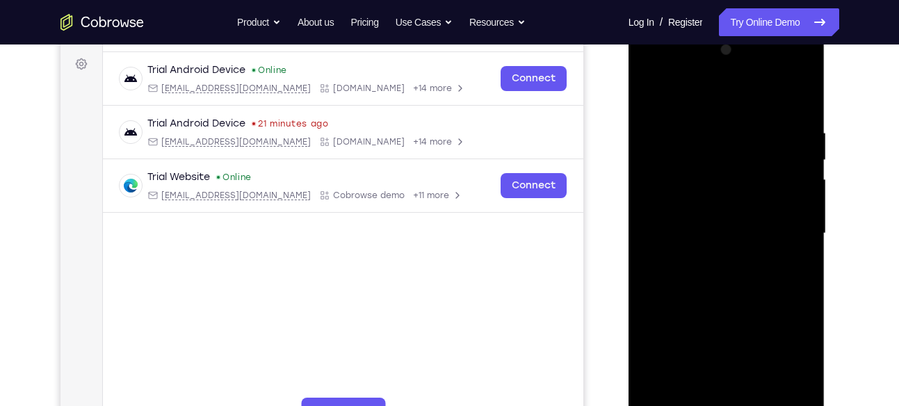
click at [709, 211] on div at bounding box center [726, 233] width 175 height 389
drag, startPoint x: 709, startPoint y: 211, endPoint x: 711, endPoint y: 145, distance: 66.1
click at [711, 145] on div at bounding box center [726, 233] width 175 height 389
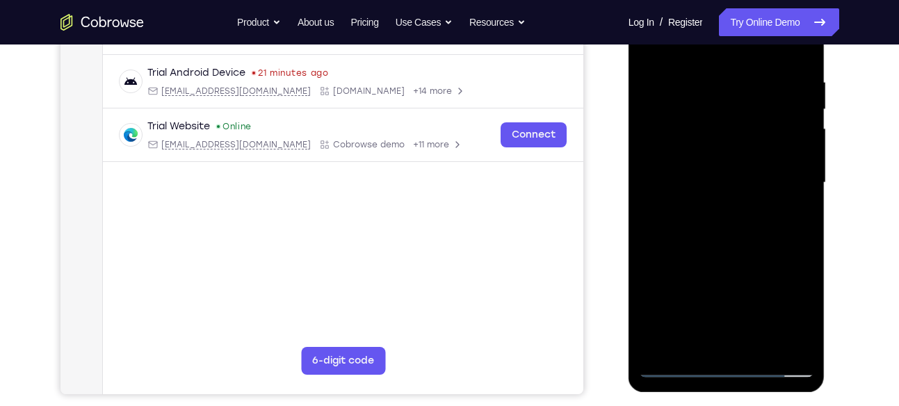
scroll to position [253, 0]
click at [715, 333] on div at bounding box center [726, 181] width 175 height 389
click at [704, 157] on div at bounding box center [726, 181] width 175 height 389
click at [712, 204] on div at bounding box center [726, 181] width 175 height 389
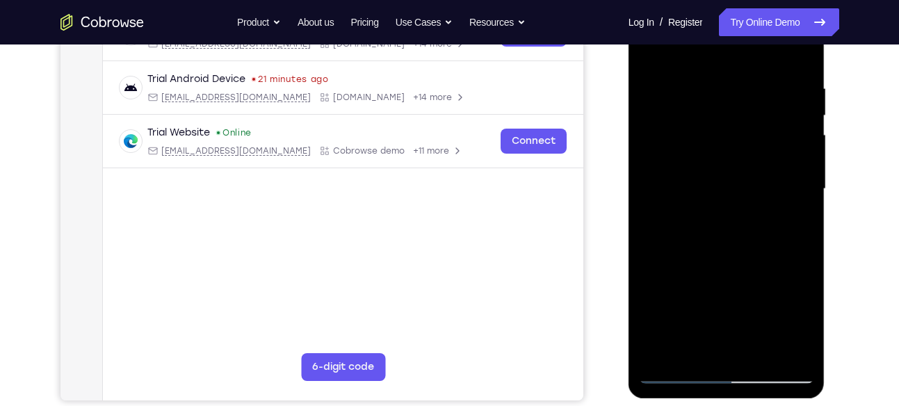
scroll to position [248, 0]
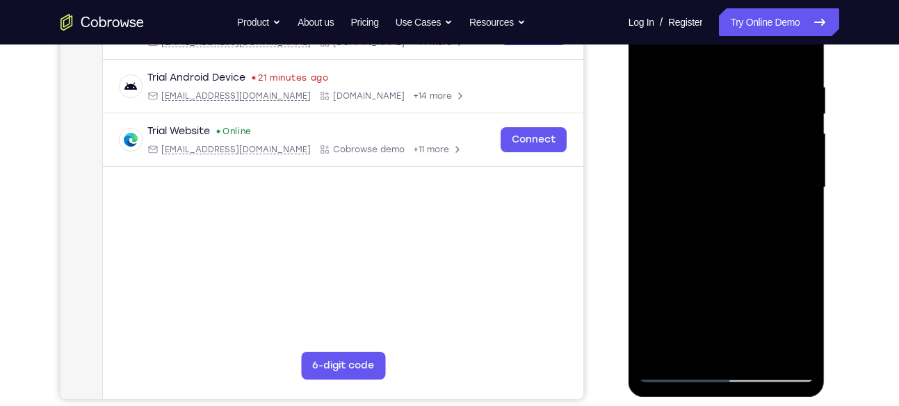
drag, startPoint x: 738, startPoint y: 242, endPoint x: 742, endPoint y: 182, distance: 59.9
click at [742, 182] on div at bounding box center [726, 187] width 175 height 389
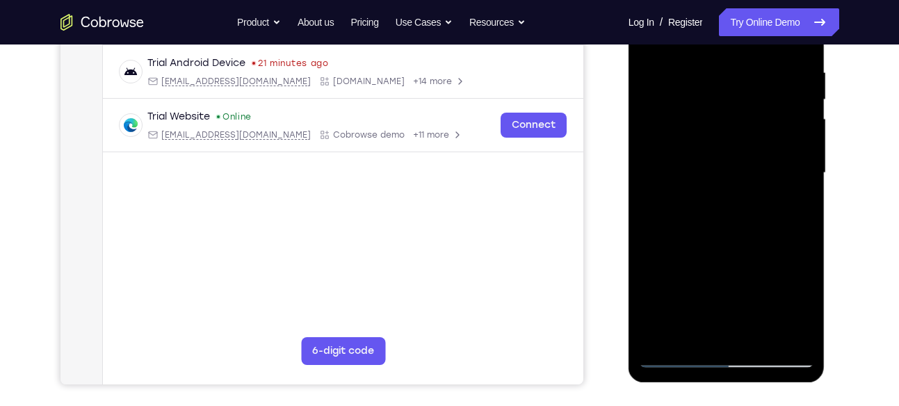
scroll to position [262, 0]
drag, startPoint x: 736, startPoint y: 232, endPoint x: 736, endPoint y: 166, distance: 65.4
click at [736, 166] on div at bounding box center [726, 172] width 175 height 389
drag, startPoint x: 733, startPoint y: 211, endPoint x: 737, endPoint y: 154, distance: 57.2
click at [737, 154] on div at bounding box center [726, 172] width 175 height 389
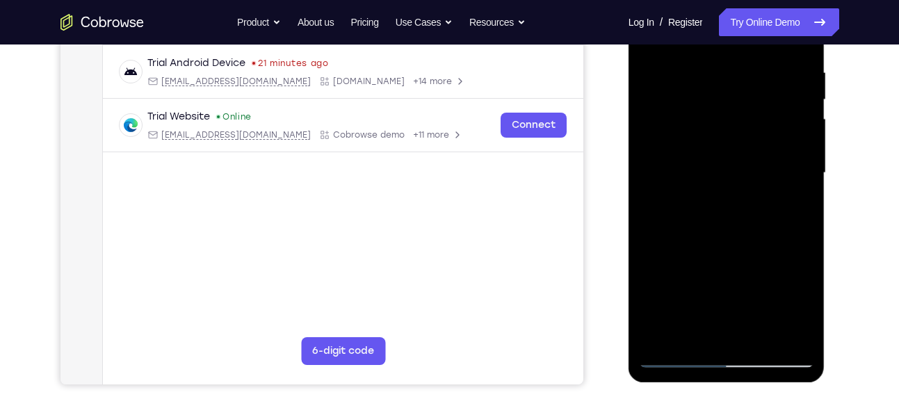
scroll to position [266, 0]
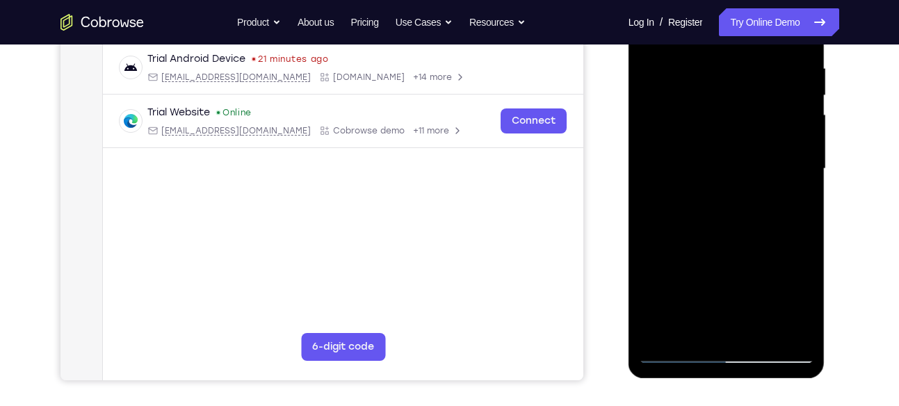
drag, startPoint x: 727, startPoint y: 261, endPoint x: 736, endPoint y: 170, distance: 91.6
click at [736, 170] on div at bounding box center [726, 168] width 175 height 389
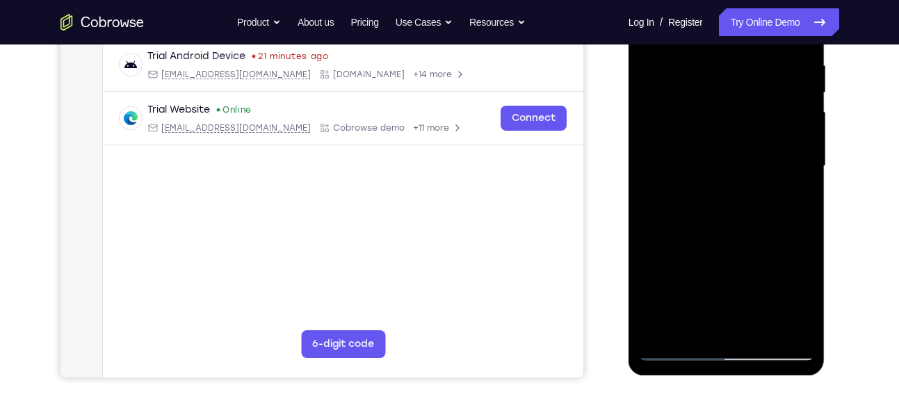
scroll to position [270, 0]
drag, startPoint x: 729, startPoint y: 261, endPoint x: 732, endPoint y: 169, distance: 92.5
click at [732, 169] on div at bounding box center [726, 165] width 175 height 389
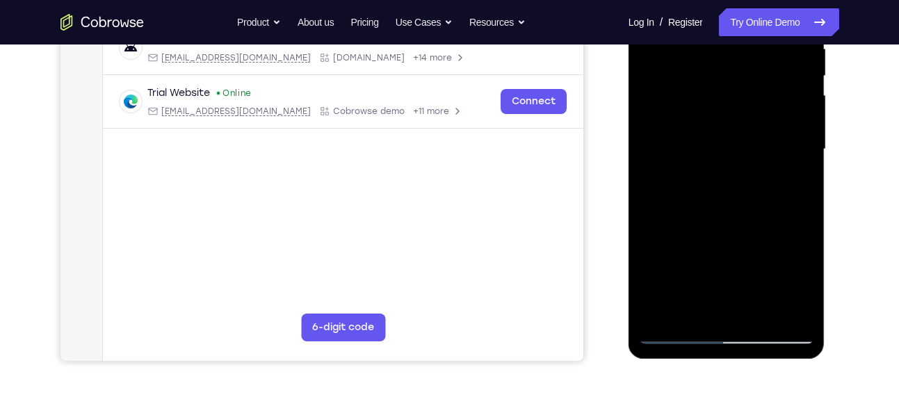
drag, startPoint x: 733, startPoint y: 230, endPoint x: 741, endPoint y: 156, distance: 74.2
click at [741, 156] on div at bounding box center [726, 149] width 175 height 389
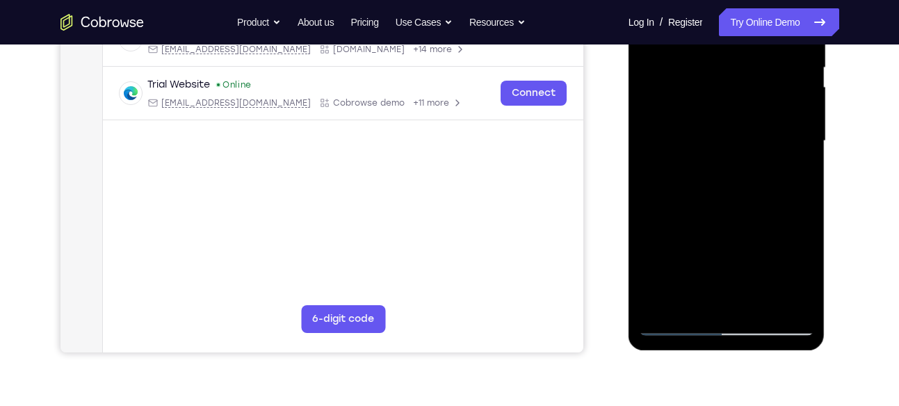
drag, startPoint x: 729, startPoint y: 225, endPoint x: 725, endPoint y: 143, distance: 81.5
click at [725, 143] on div at bounding box center [726, 140] width 175 height 389
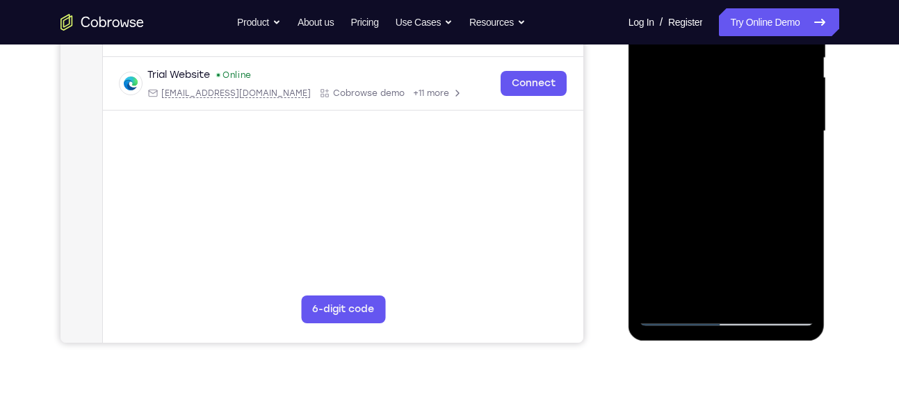
drag, startPoint x: 746, startPoint y: 232, endPoint x: 756, endPoint y: 148, distance: 84.0
click at [756, 148] on div at bounding box center [726, 131] width 175 height 389
drag, startPoint x: 752, startPoint y: 216, endPoint x: 755, endPoint y: 125, distance: 91.1
click at [755, 125] on div at bounding box center [726, 131] width 175 height 389
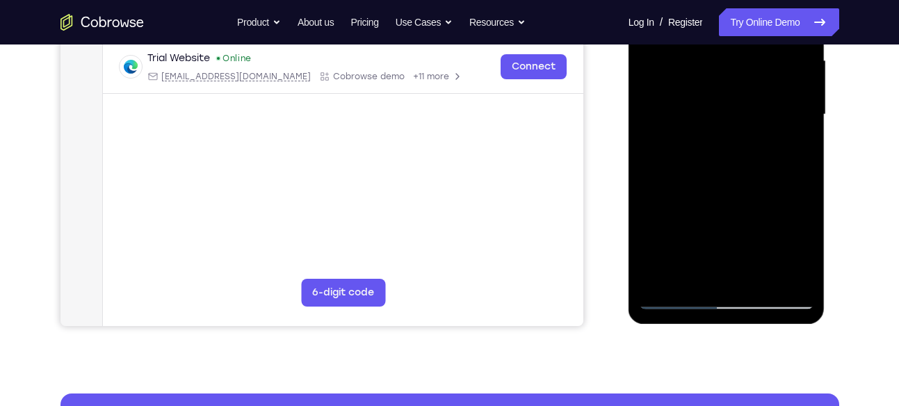
drag, startPoint x: 747, startPoint y: 149, endPoint x: 719, endPoint y: 271, distance: 125.7
click at [719, 271] on div at bounding box center [726, 114] width 175 height 389
click at [713, 143] on div at bounding box center [726, 114] width 175 height 389
drag, startPoint x: 748, startPoint y: 216, endPoint x: 742, endPoint y: 129, distance: 87.1
click at [742, 129] on div at bounding box center [726, 114] width 175 height 389
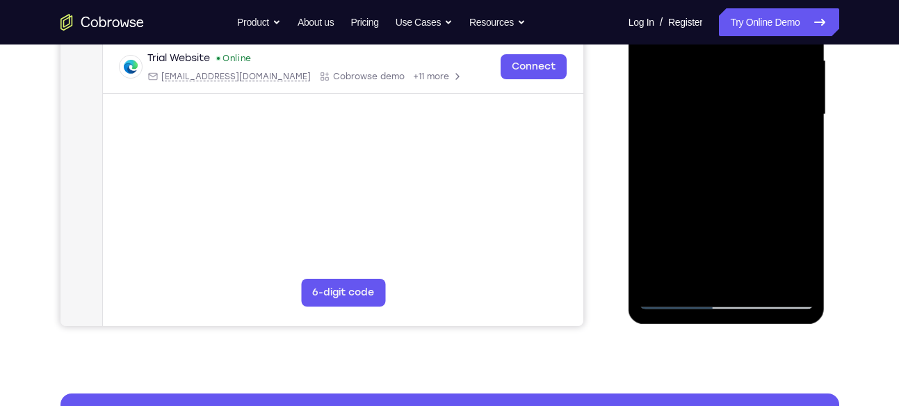
scroll to position [343, 0]
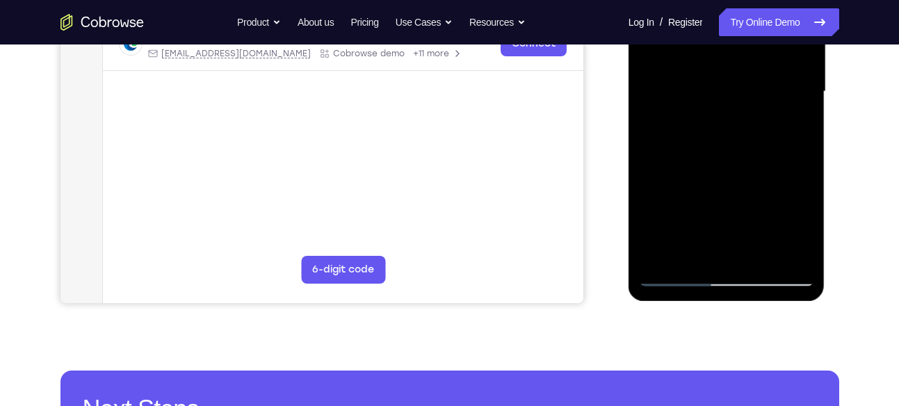
drag, startPoint x: 748, startPoint y: 184, endPoint x: 750, endPoint y: 122, distance: 61.2
click at [750, 122] on div at bounding box center [726, 91] width 175 height 389
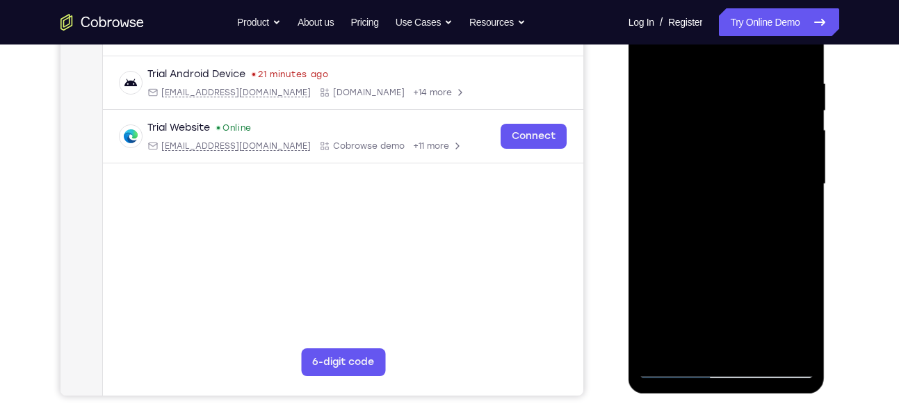
scroll to position [248, 0]
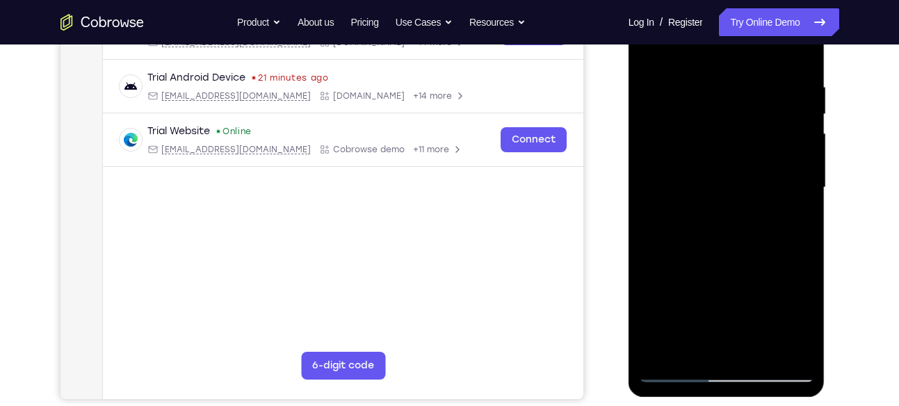
drag, startPoint x: 742, startPoint y: 265, endPoint x: 756, endPoint y: 175, distance: 91.5
click at [756, 175] on div at bounding box center [726, 187] width 175 height 389
drag, startPoint x: 744, startPoint y: 261, endPoint x: 747, endPoint y: 210, distance: 51.6
click at [747, 210] on div at bounding box center [726, 187] width 175 height 389
drag, startPoint x: 731, startPoint y: 256, endPoint x: 727, endPoint y: 177, distance: 78.7
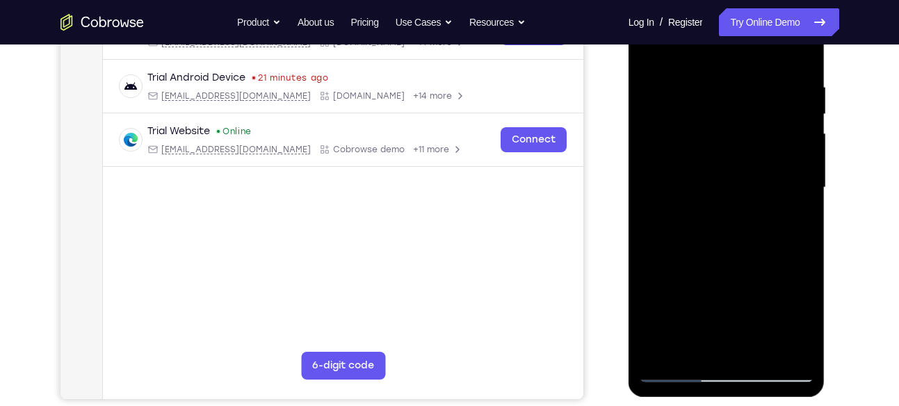
click at [727, 177] on div at bounding box center [726, 187] width 175 height 389
drag, startPoint x: 718, startPoint y: 243, endPoint x: 721, endPoint y: 152, distance: 91.1
click at [721, 152] on div at bounding box center [726, 187] width 175 height 389
drag, startPoint x: 702, startPoint y: 227, endPoint x: 706, endPoint y: 146, distance: 81.4
click at [706, 146] on div at bounding box center [726, 187] width 175 height 389
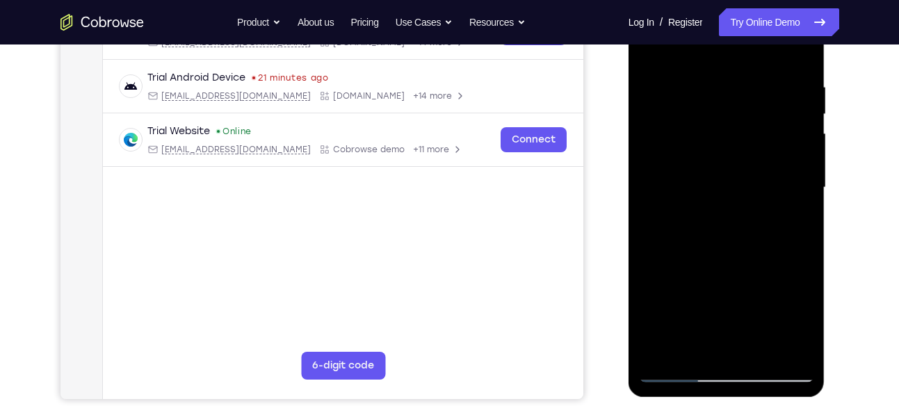
drag, startPoint x: 690, startPoint y: 254, endPoint x: 711, endPoint y: 145, distance: 110.3
click at [711, 145] on div at bounding box center [726, 187] width 175 height 389
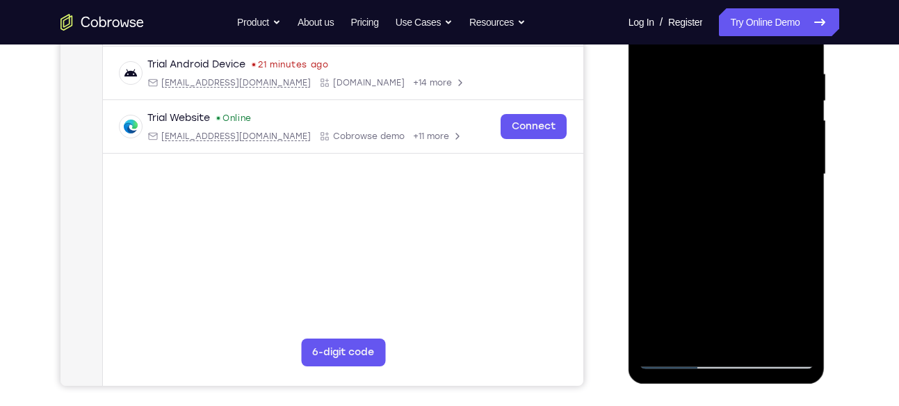
scroll to position [260, 0]
drag, startPoint x: 708, startPoint y: 228, endPoint x: 716, endPoint y: 172, distance: 56.2
click at [716, 172] on div at bounding box center [726, 175] width 175 height 389
click at [667, 302] on div at bounding box center [726, 175] width 175 height 389
click at [719, 237] on div at bounding box center [726, 175] width 175 height 389
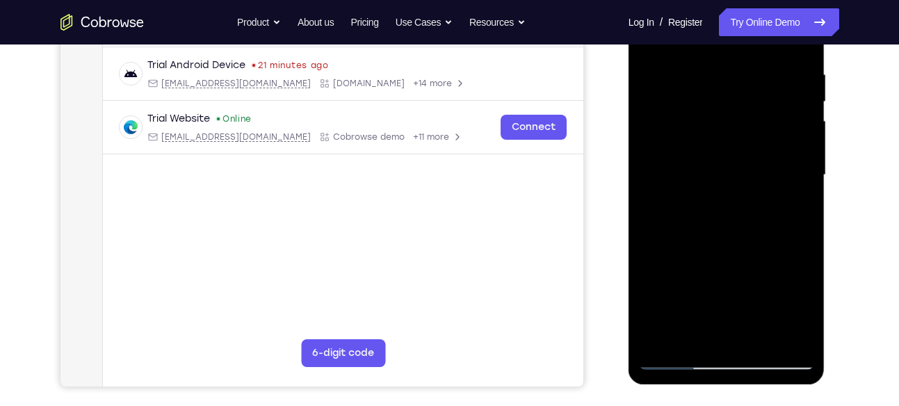
drag, startPoint x: 683, startPoint y: 272, endPoint x: 688, endPoint y: 171, distance: 101.0
click at [688, 171] on div at bounding box center [726, 175] width 175 height 389
drag, startPoint x: 715, startPoint y: 244, endPoint x: 724, endPoint y: 158, distance: 86.7
click at [724, 158] on div at bounding box center [726, 175] width 175 height 389
drag, startPoint x: 741, startPoint y: 269, endPoint x: 740, endPoint y: 171, distance: 98.0
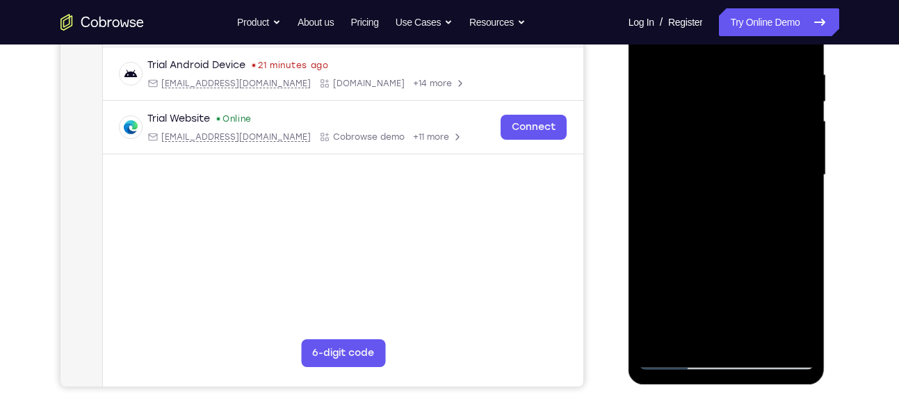
click at [740, 171] on div at bounding box center [726, 175] width 175 height 389
drag, startPoint x: 738, startPoint y: 251, endPoint x: 745, endPoint y: 180, distance: 71.2
click at [745, 180] on div at bounding box center [726, 175] width 175 height 389
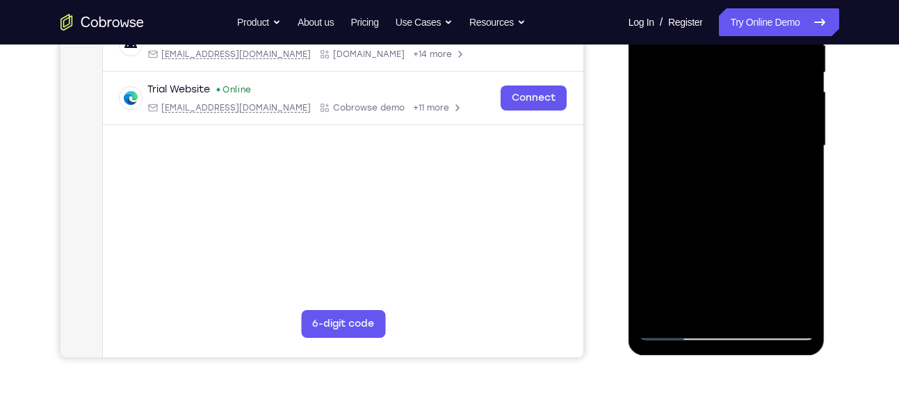
scroll to position [290, 0]
drag, startPoint x: 727, startPoint y: 211, endPoint x: 736, endPoint y: 137, distance: 74.9
click at [736, 137] on div at bounding box center [726, 145] width 175 height 389
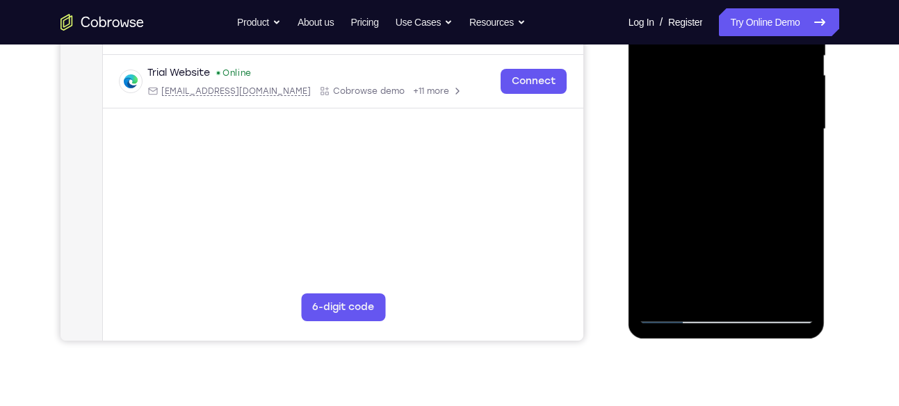
scroll to position [307, 0]
drag, startPoint x: 737, startPoint y: 209, endPoint x: 744, endPoint y: 149, distance: 60.9
click at [744, 149] on div at bounding box center [726, 128] width 175 height 389
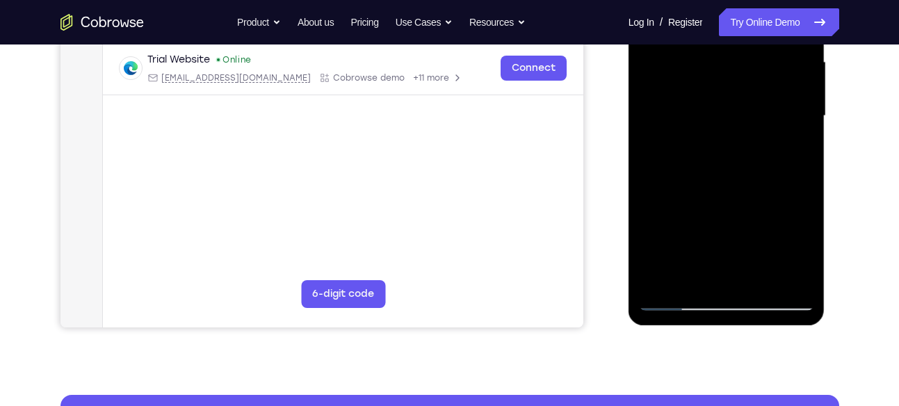
scroll to position [318, 0]
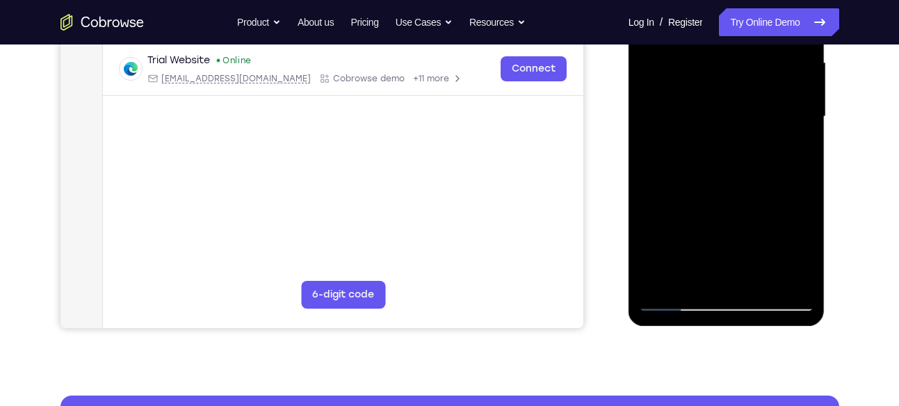
drag, startPoint x: 741, startPoint y: 171, endPoint x: 711, endPoint y: 268, distance: 101.8
click at [712, 258] on div at bounding box center [726, 116] width 175 height 389
drag, startPoint x: 722, startPoint y: 207, endPoint x: 695, endPoint y: 286, distance: 82.9
click at [695, 286] on div at bounding box center [726, 116] width 175 height 389
drag, startPoint x: 724, startPoint y: 198, endPoint x: 691, endPoint y: 267, distance: 76.2
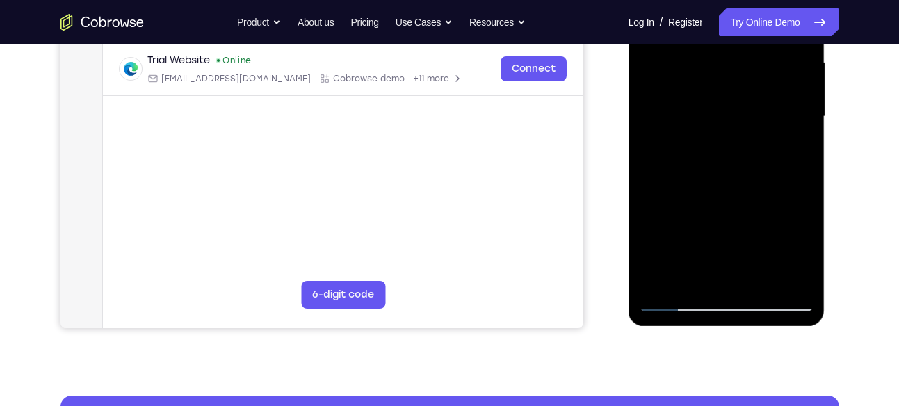
click at [691, 267] on div at bounding box center [726, 116] width 175 height 389
drag, startPoint x: 738, startPoint y: 186, endPoint x: 728, endPoint y: 127, distance: 59.2
click at [728, 127] on div at bounding box center [726, 116] width 175 height 389
drag, startPoint x: 709, startPoint y: 186, endPoint x: 715, endPoint y: 115, distance: 70.4
click at [715, 115] on div at bounding box center [726, 116] width 175 height 389
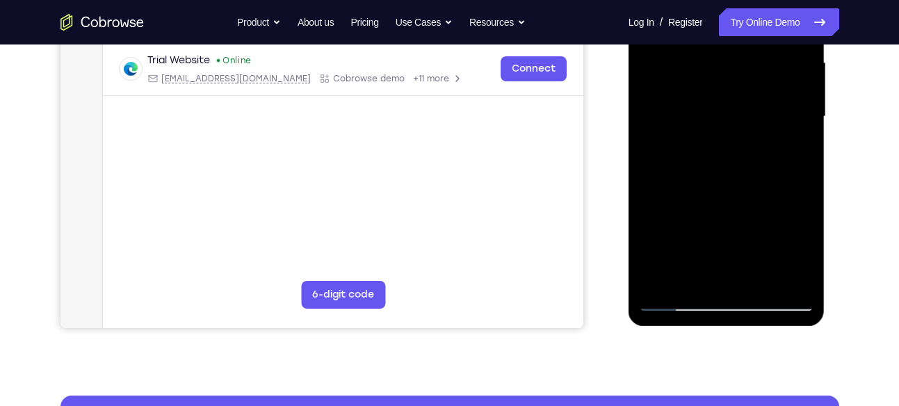
scroll to position [320, 0]
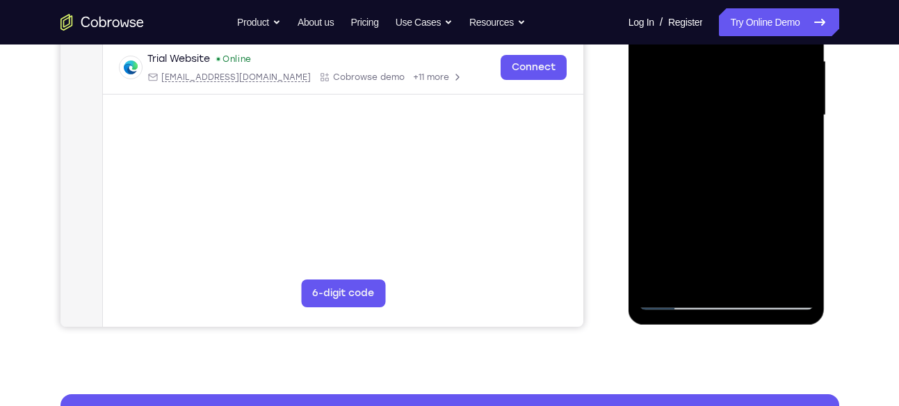
click at [657, 225] on div at bounding box center [726, 115] width 175 height 389
click at [683, 189] on div at bounding box center [726, 115] width 175 height 389
drag, startPoint x: 711, startPoint y: 205, endPoint x: 707, endPoint y: 118, distance: 87.0
click at [707, 118] on div at bounding box center [726, 115] width 175 height 389
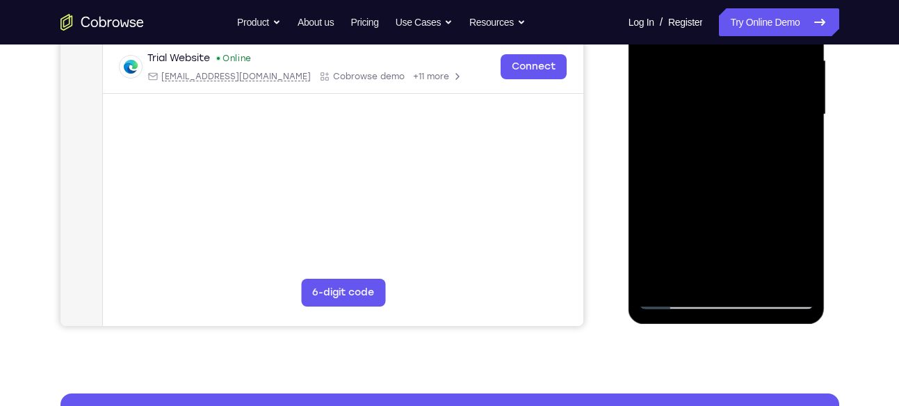
drag, startPoint x: 769, startPoint y: 202, endPoint x: 771, endPoint y: 143, distance: 59.8
click at [771, 143] on div at bounding box center [726, 114] width 175 height 389
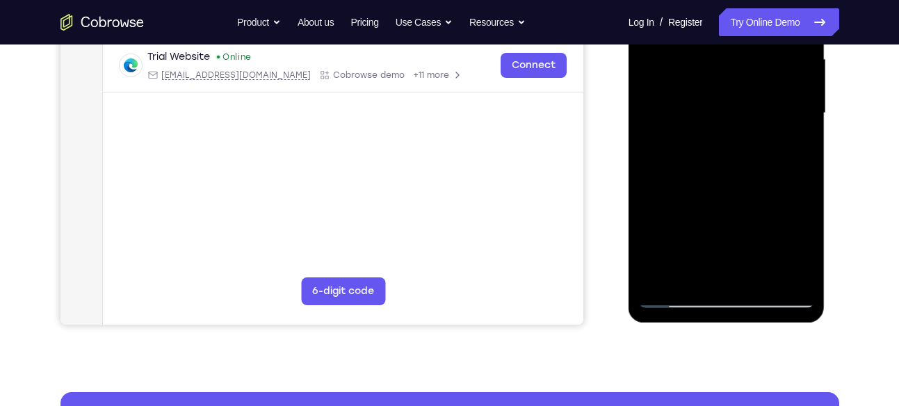
drag, startPoint x: 750, startPoint y: 232, endPoint x: 770, endPoint y: 149, distance: 85.8
click at [770, 149] on div at bounding box center [726, 113] width 175 height 389
drag, startPoint x: 746, startPoint y: 239, endPoint x: 748, endPoint y: 168, distance: 71.0
click at [748, 168] on div at bounding box center [726, 113] width 175 height 389
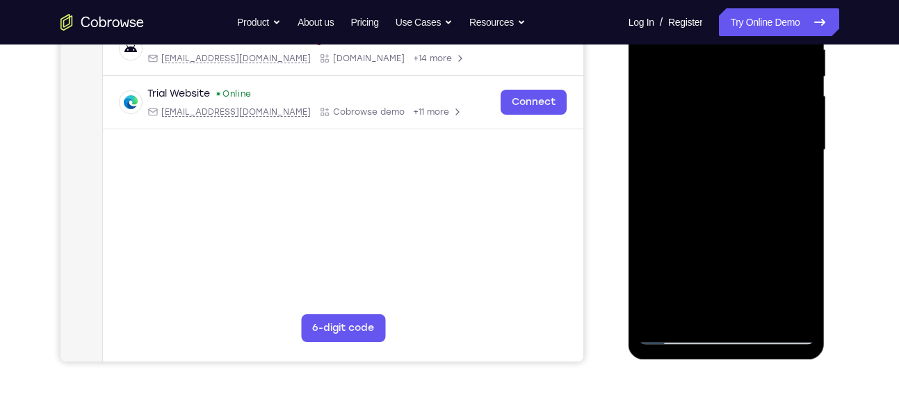
scroll to position [284, 0]
drag, startPoint x: 739, startPoint y: 217, endPoint x: 754, endPoint y: 130, distance: 88.1
click at [754, 130] on div at bounding box center [726, 150] width 175 height 389
drag, startPoint x: 737, startPoint y: 273, endPoint x: 745, endPoint y: 184, distance: 90.0
click at [745, 184] on div at bounding box center [726, 150] width 175 height 389
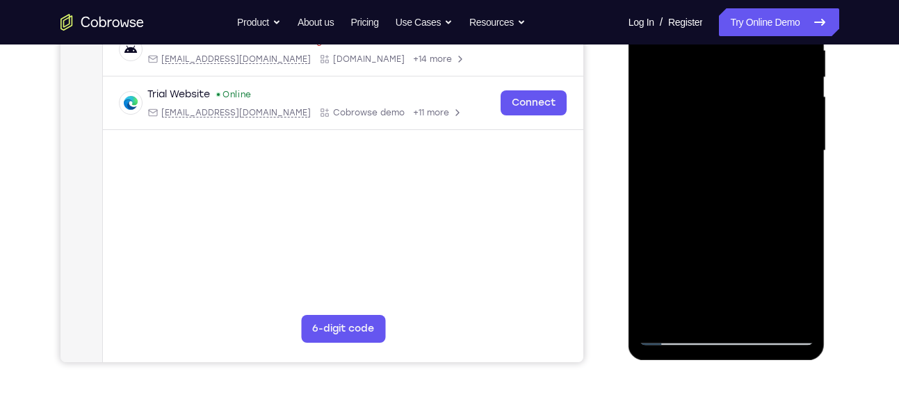
drag, startPoint x: 717, startPoint y: 273, endPoint x: 727, endPoint y: 165, distance: 108.3
click at [727, 168] on div at bounding box center [726, 150] width 175 height 389
drag, startPoint x: 724, startPoint y: 254, endPoint x: 724, endPoint y: 140, distance: 114.0
click at [724, 140] on div at bounding box center [726, 150] width 175 height 389
drag, startPoint x: 721, startPoint y: 236, endPoint x: 725, endPoint y: 134, distance: 101.6
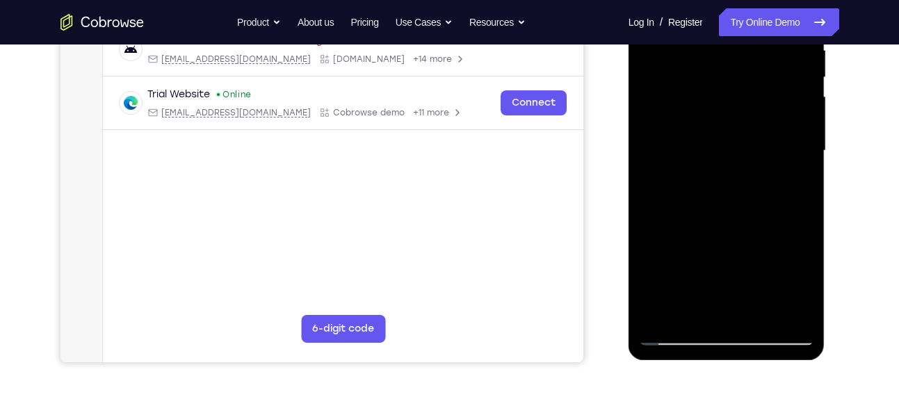
click at [725, 134] on div at bounding box center [726, 150] width 175 height 389
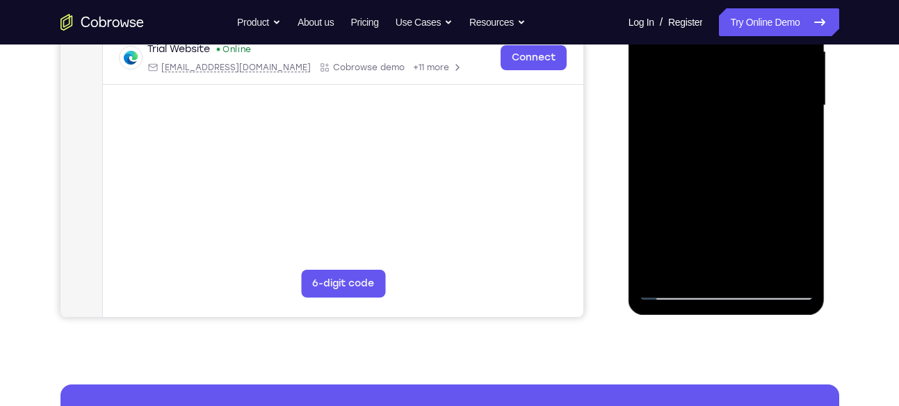
drag, startPoint x: 720, startPoint y: 188, endPoint x: 725, endPoint y: 158, distance: 31.0
click at [725, 158] on div at bounding box center [726, 105] width 175 height 389
click at [670, 210] on div at bounding box center [726, 105] width 175 height 389
click at [725, 137] on div at bounding box center [726, 105] width 175 height 389
drag, startPoint x: 709, startPoint y: 200, endPoint x: 718, endPoint y: 100, distance: 100.6
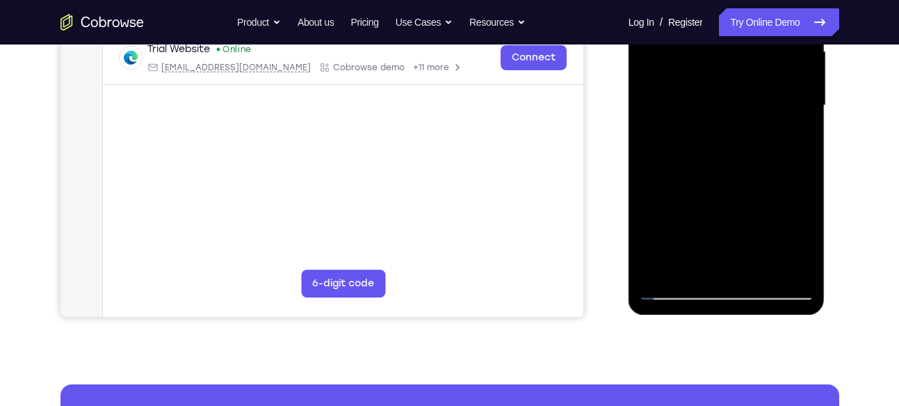
click at [718, 100] on div at bounding box center [726, 105] width 175 height 389
drag, startPoint x: 727, startPoint y: 197, endPoint x: 721, endPoint y: 155, distance: 42.2
click at [721, 155] on div at bounding box center [726, 105] width 175 height 389
drag, startPoint x: 705, startPoint y: 227, endPoint x: 707, endPoint y: 116, distance: 111.3
click at [707, 116] on div at bounding box center [726, 105] width 175 height 389
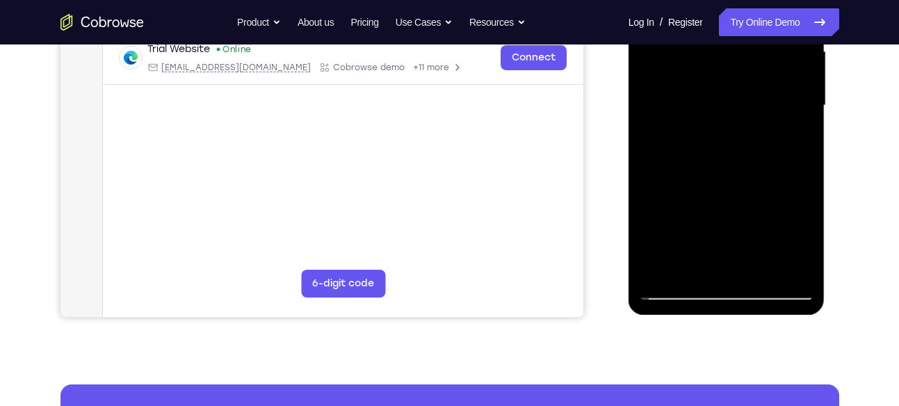
drag, startPoint x: 710, startPoint y: 222, endPoint x: 711, endPoint y: 90, distance: 131.4
click at [711, 90] on div at bounding box center [726, 105] width 175 height 389
drag, startPoint x: 726, startPoint y: 176, endPoint x: 719, endPoint y: 245, distance: 69.2
click at [719, 245] on div at bounding box center [726, 105] width 175 height 389
drag, startPoint x: 719, startPoint y: 245, endPoint x: 729, endPoint y: 130, distance: 115.1
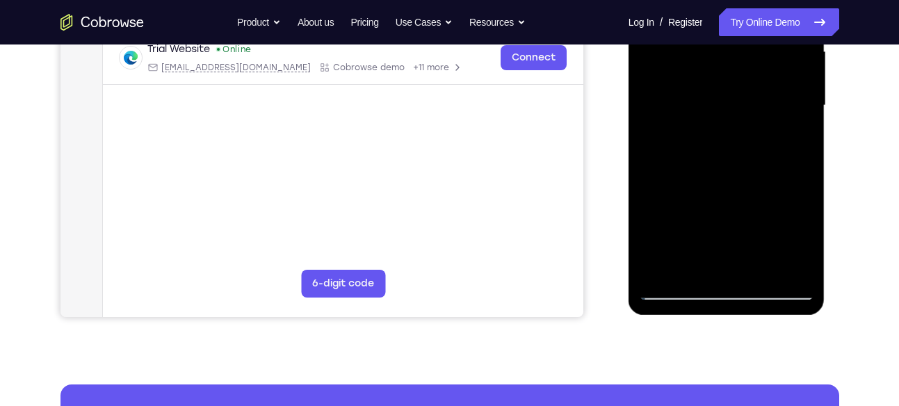
click at [729, 136] on div at bounding box center [726, 105] width 175 height 389
drag, startPoint x: 723, startPoint y: 232, endPoint x: 726, endPoint y: 124, distance: 107.1
click at [726, 124] on div at bounding box center [726, 105] width 175 height 389
drag, startPoint x: 720, startPoint y: 211, endPoint x: 721, endPoint y: 95, distance: 115.4
click at [721, 95] on div at bounding box center [726, 105] width 175 height 389
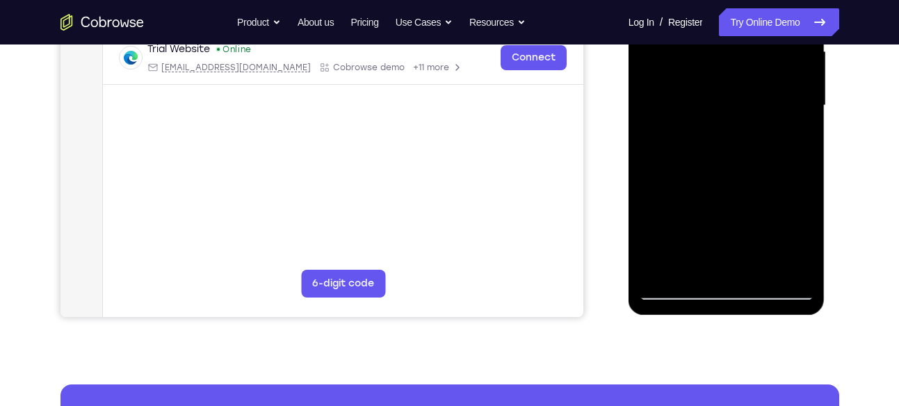
drag, startPoint x: 722, startPoint y: 214, endPoint x: 715, endPoint y: 130, distance: 84.5
click at [715, 130] on div at bounding box center [726, 105] width 175 height 389
drag, startPoint x: 720, startPoint y: 213, endPoint x: 703, endPoint y: 122, distance: 92.7
click at [703, 122] on div at bounding box center [726, 105] width 175 height 389
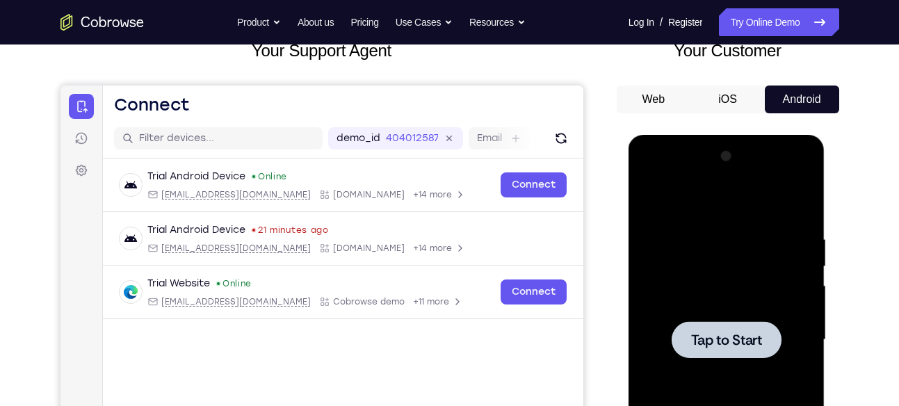
scroll to position [95, 0]
